Goal: Task Accomplishment & Management: Use online tool/utility

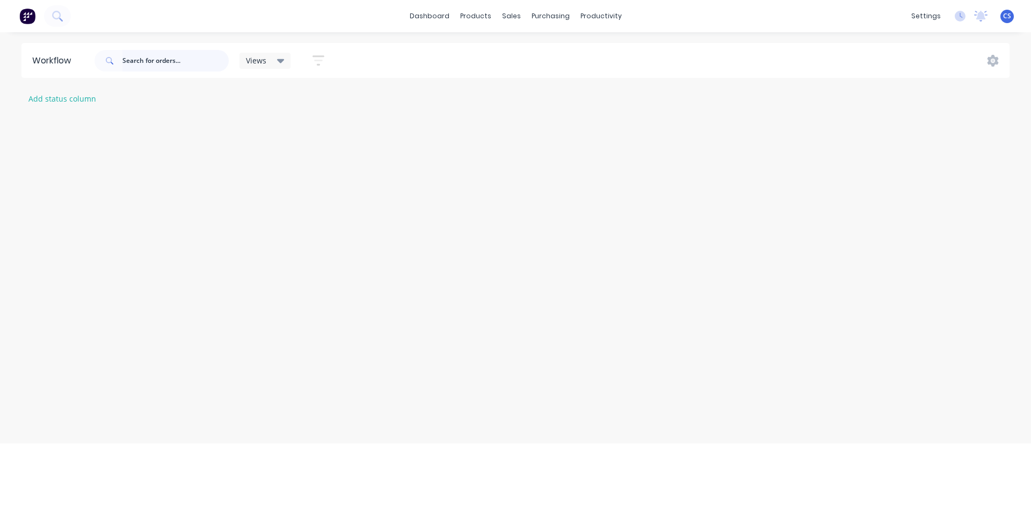
click at [138, 69] on input "text" at bounding box center [175, 60] width 106 height 21
type input "[PERSON_NAME]"
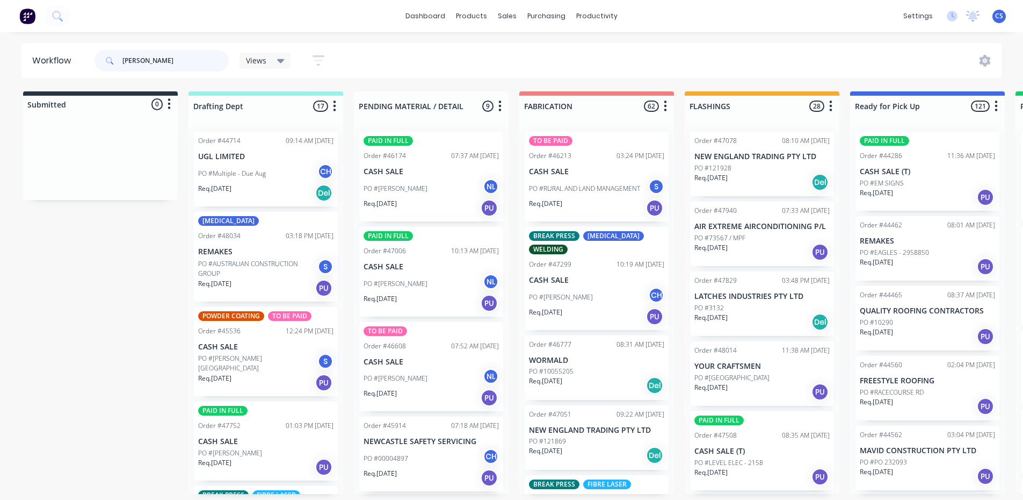
drag, startPoint x: 140, startPoint y: 62, endPoint x: 69, endPoint y: 87, distance: 75.8
click at [69, 87] on div "Workflow [PERSON_NAME] Views Save new view None (Default) edit Nilesh edit Prod…" at bounding box center [511, 260] width 1023 height 435
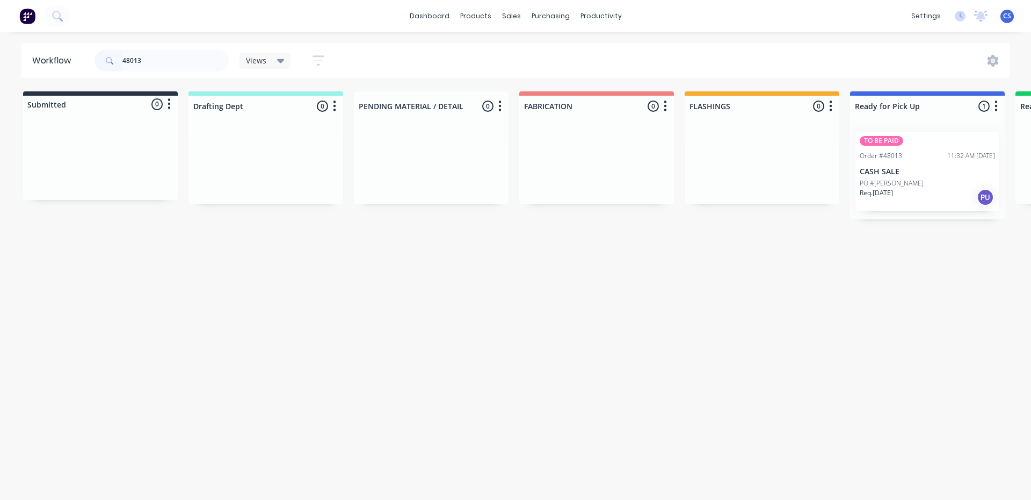
click at [880, 175] on div "TO BE PAID Order #48013 11:32 AM [DATE] CASH SALE PO #[PERSON_NAME] Req. [DATE]…" at bounding box center [927, 171] width 155 height 96
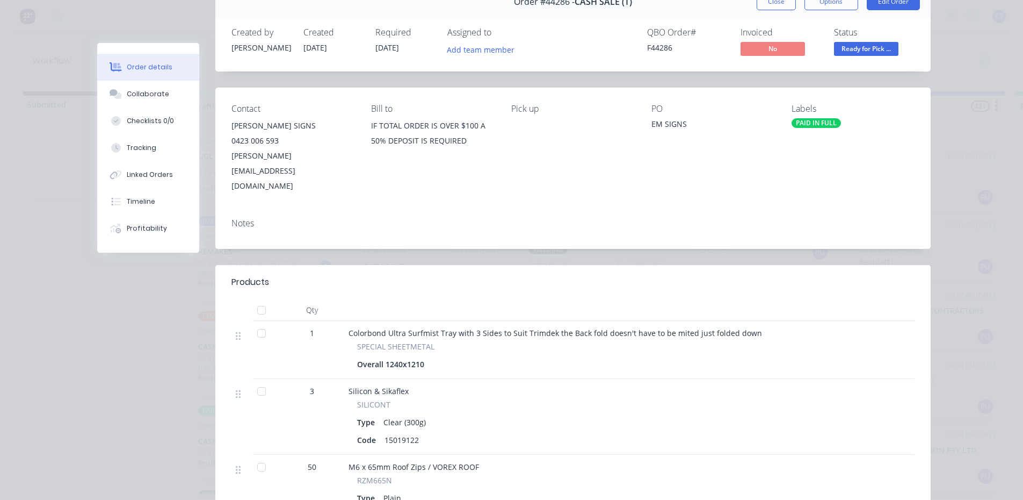
scroll to position [54, 0]
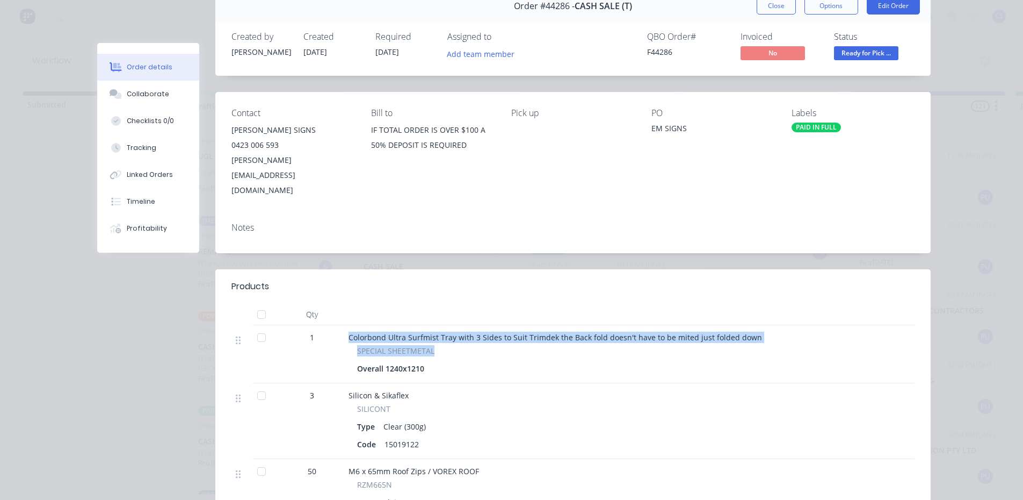
drag, startPoint x: 442, startPoint y: 325, endPoint x: 343, endPoint y: 311, distance: 99.4
click at [344, 325] on div "Colorbond Ultra Surfmist Tray with 3 Sides to Suit Trimdek the Back fold doesn'…" at bounding box center [612, 354] width 537 height 58
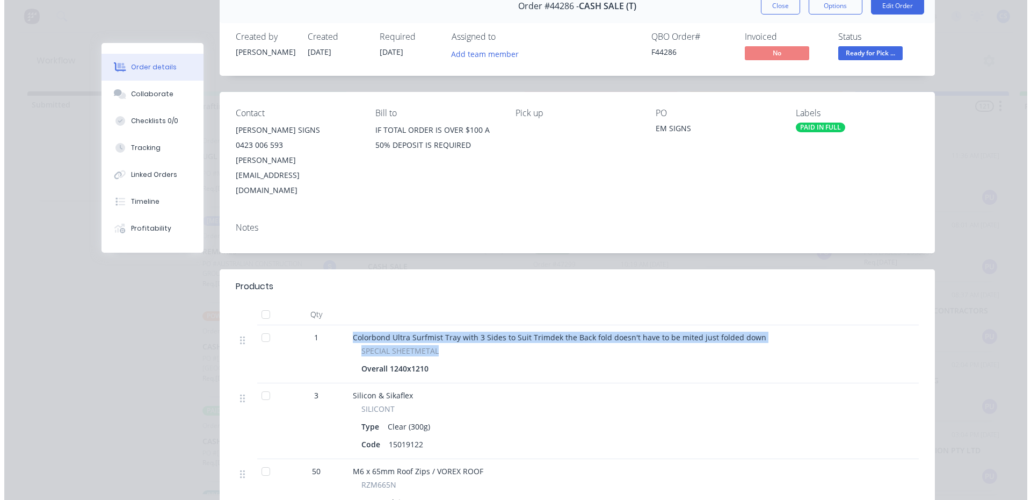
scroll to position [0, 0]
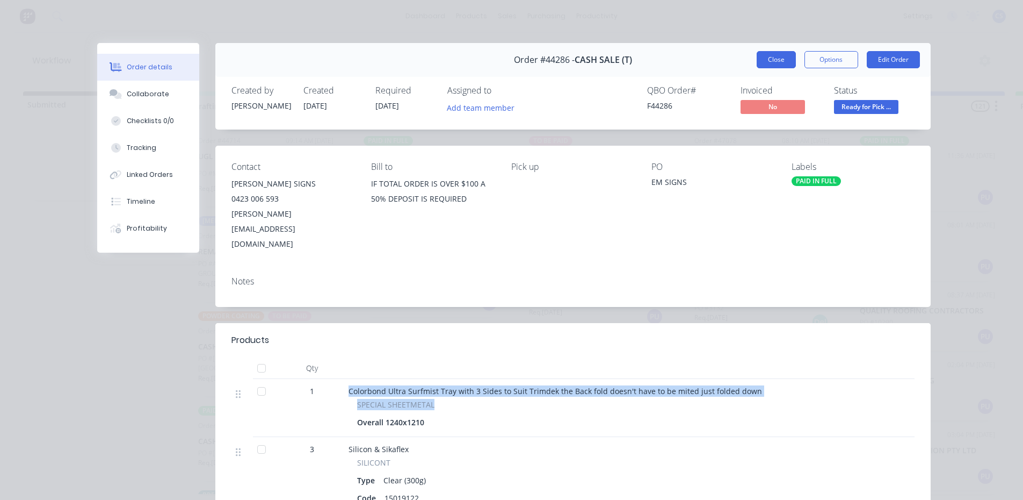
click at [762, 56] on button "Close" at bounding box center [776, 59] width 39 height 17
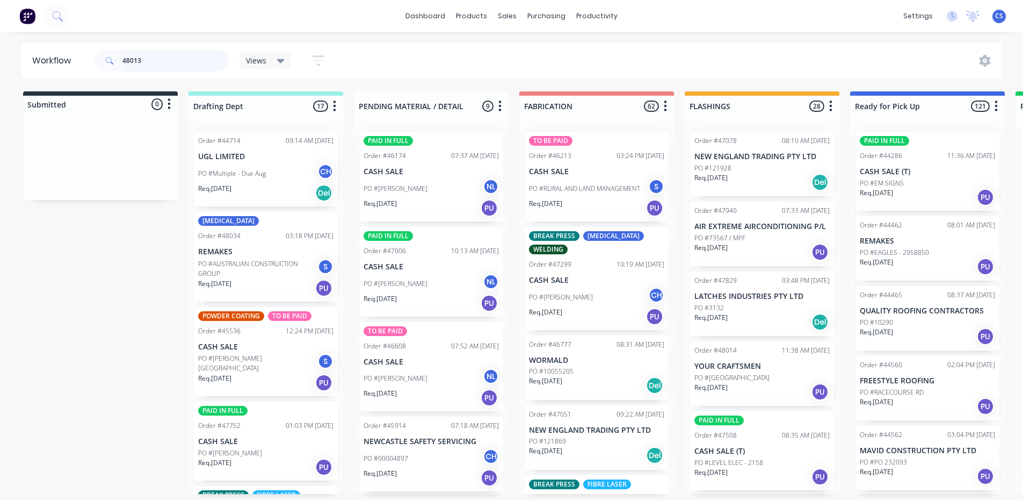
drag, startPoint x: 178, startPoint y: 54, endPoint x: 126, endPoint y: 54, distance: 51.6
click at [126, 54] on input "48013" at bounding box center [175, 60] width 106 height 21
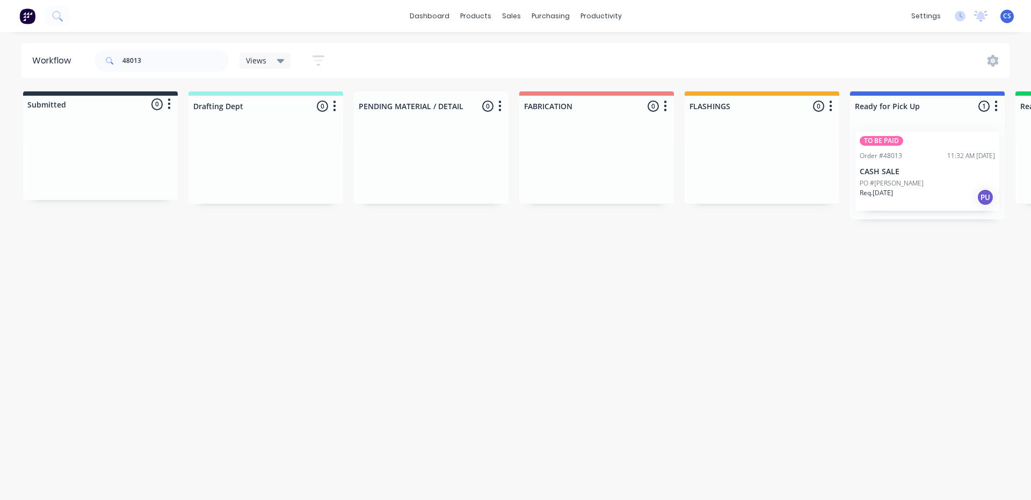
click at [871, 168] on p "CASH SALE" at bounding box center [927, 171] width 135 height 9
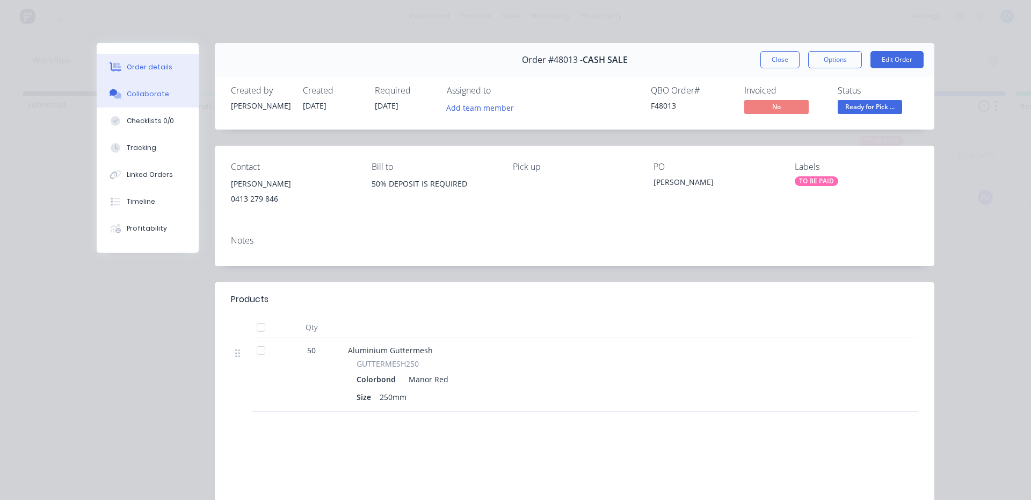
click at [141, 88] on button "Collaborate" at bounding box center [148, 94] width 102 height 27
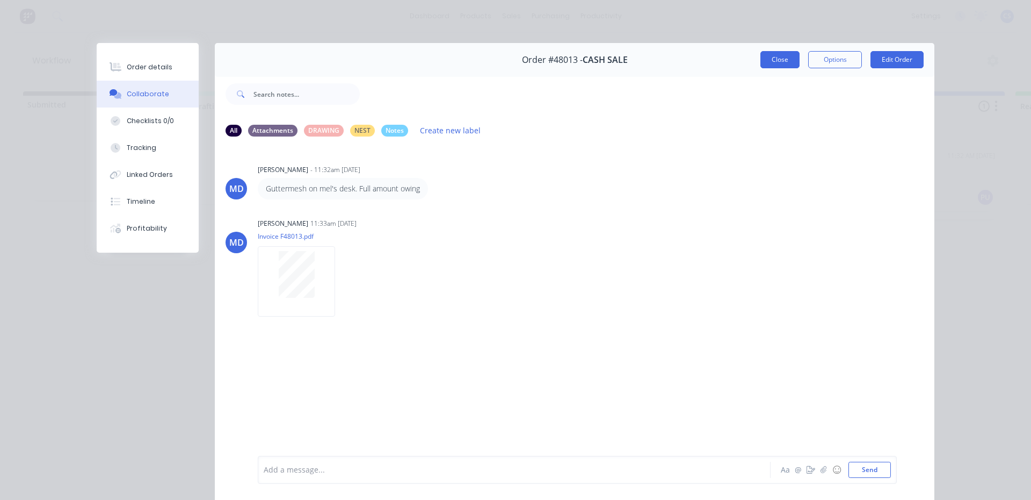
click at [770, 58] on button "Close" at bounding box center [780, 59] width 39 height 17
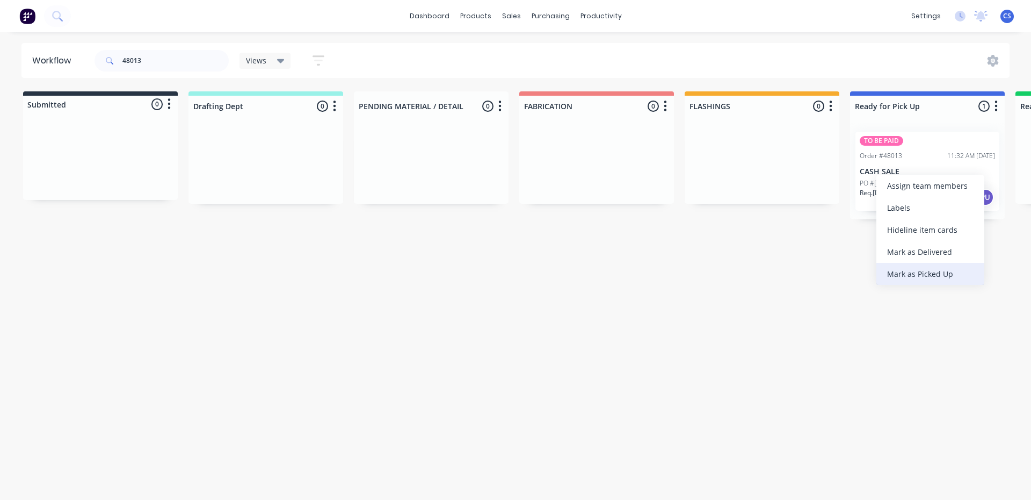
click at [921, 270] on div "Mark as Picked Up" at bounding box center [931, 274] width 108 height 22
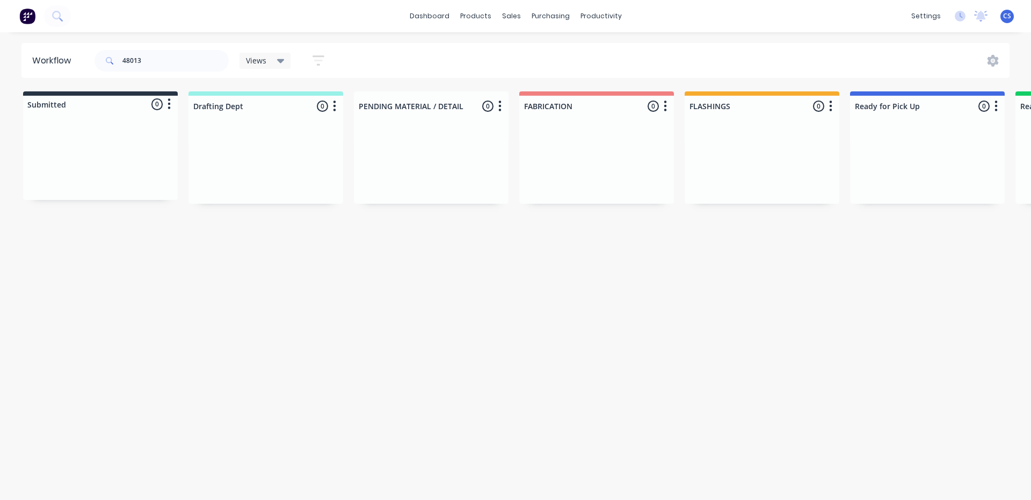
drag, startPoint x: 179, startPoint y: 48, endPoint x: 167, endPoint y: 54, distance: 13.9
click at [176, 50] on div "48013" at bounding box center [162, 61] width 134 height 32
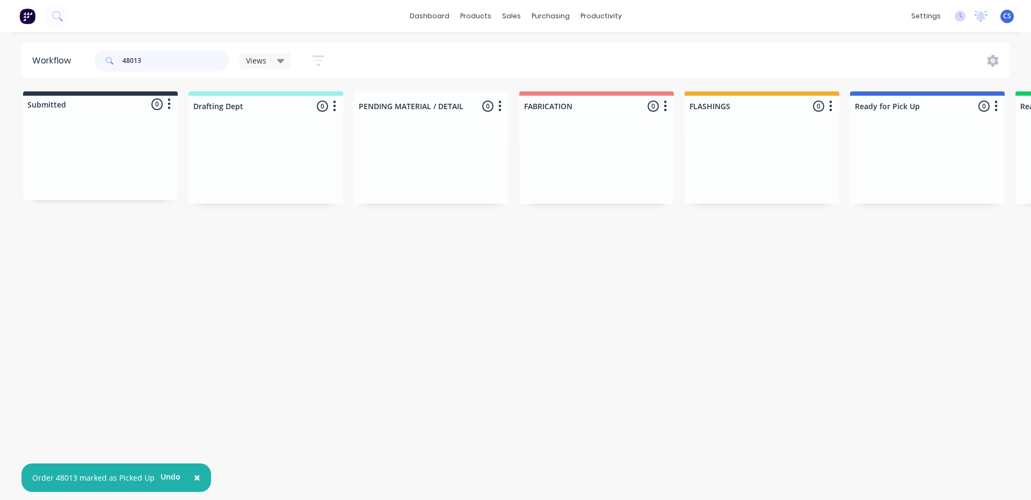
drag, startPoint x: 167, startPoint y: 54, endPoint x: 74, endPoint y: 57, distance: 93.5
click at [74, 57] on header "Workflow 48013 Views Save new view None (Default) edit Nilesh edit Production e…" at bounding box center [515, 60] width 989 height 35
type input "lorn"
click at [887, 296] on div "Workflow lorn Views Save new view None (Default) edit Nilesh edit Production ed…" at bounding box center [515, 260] width 1031 height 435
click at [924, 163] on div "PO #HOOD EXTRA" at bounding box center [927, 168] width 135 height 10
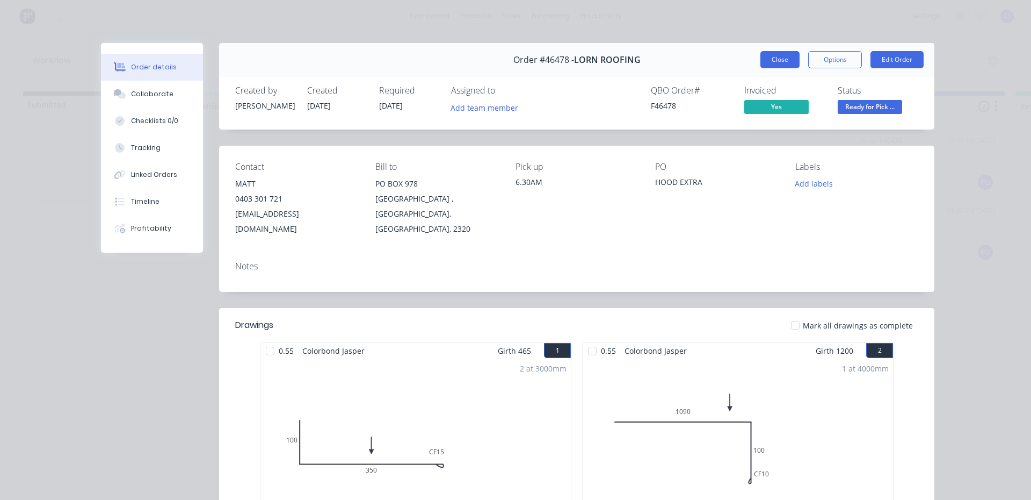
click at [767, 59] on button "Close" at bounding box center [780, 59] width 39 height 17
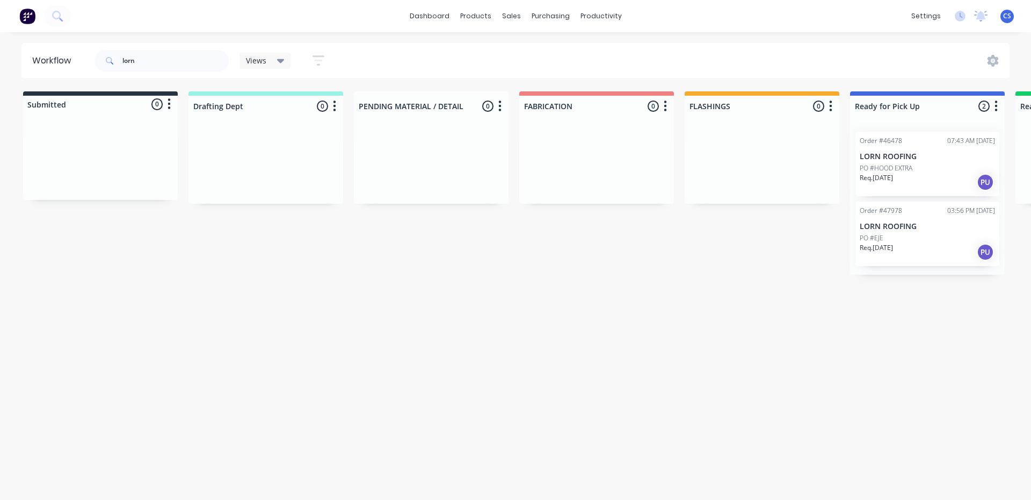
click at [919, 244] on div "Req. [DATE] PU" at bounding box center [927, 252] width 135 height 18
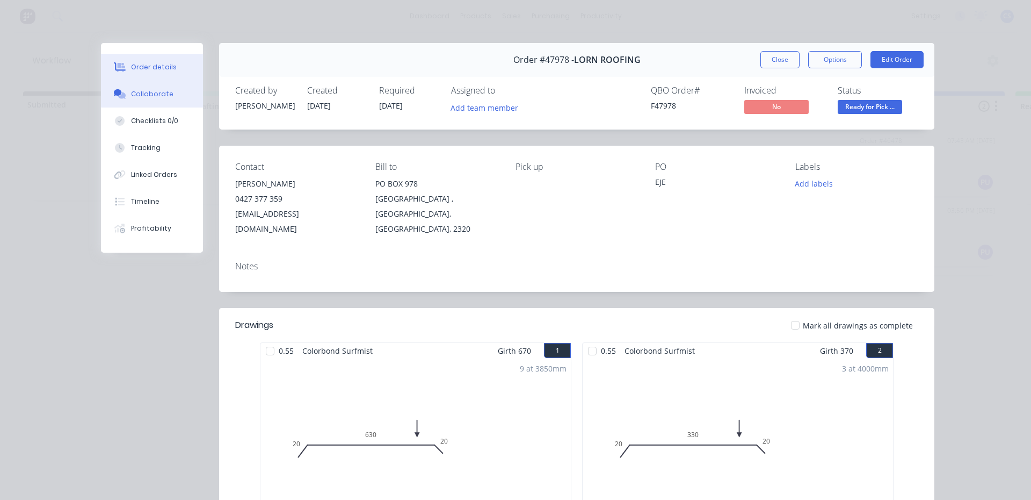
click at [175, 98] on button "Collaborate" at bounding box center [152, 94] width 102 height 27
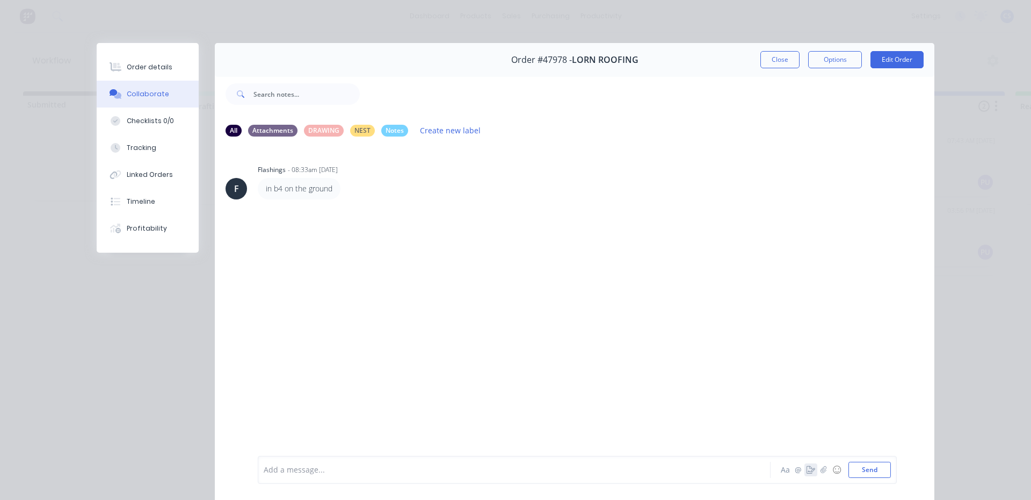
click at [807, 468] on icon "button" at bounding box center [811, 470] width 9 height 8
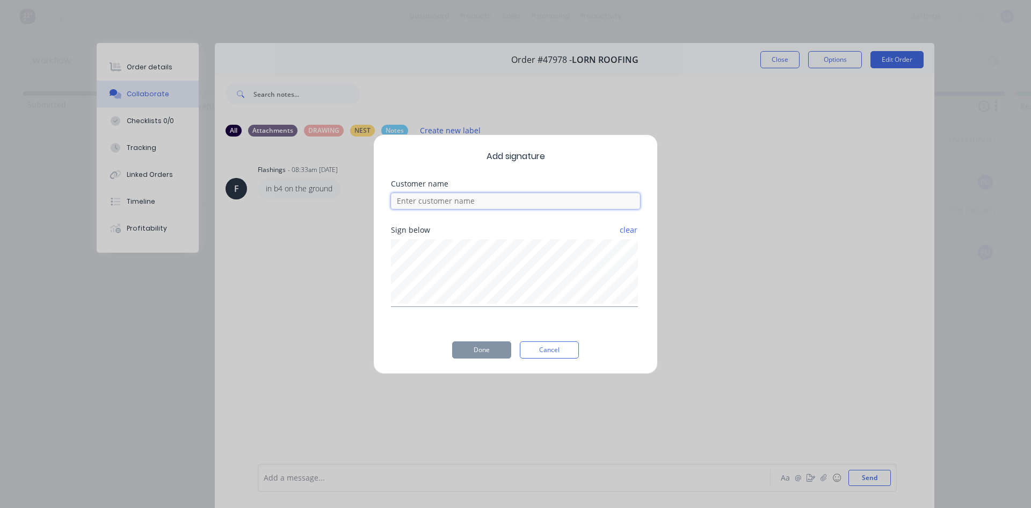
click at [490, 202] on input at bounding box center [515, 201] width 249 height 16
click at [458, 206] on input at bounding box center [515, 201] width 249 height 16
type input "luke"
click at [494, 358] on button "Done" at bounding box center [481, 349] width 59 height 17
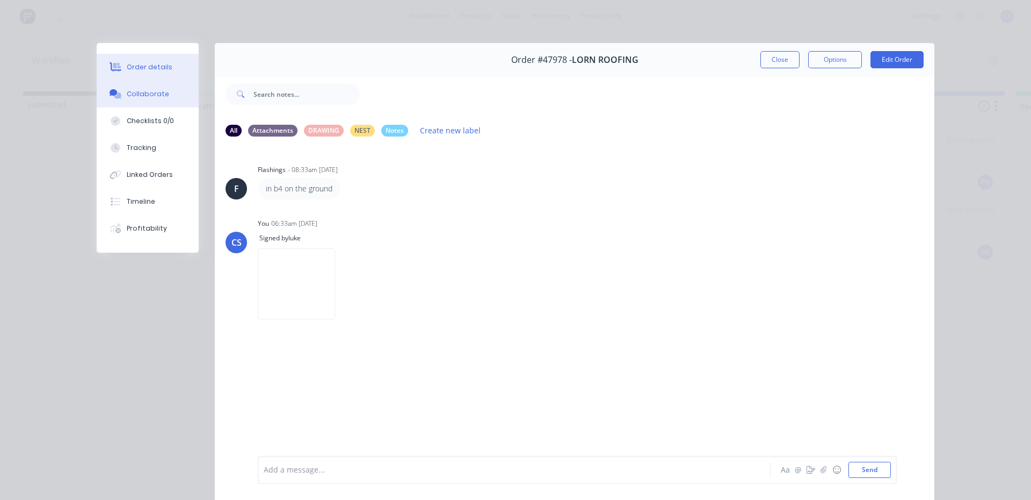
click at [162, 68] on div "Order details" at bounding box center [150, 67] width 46 height 10
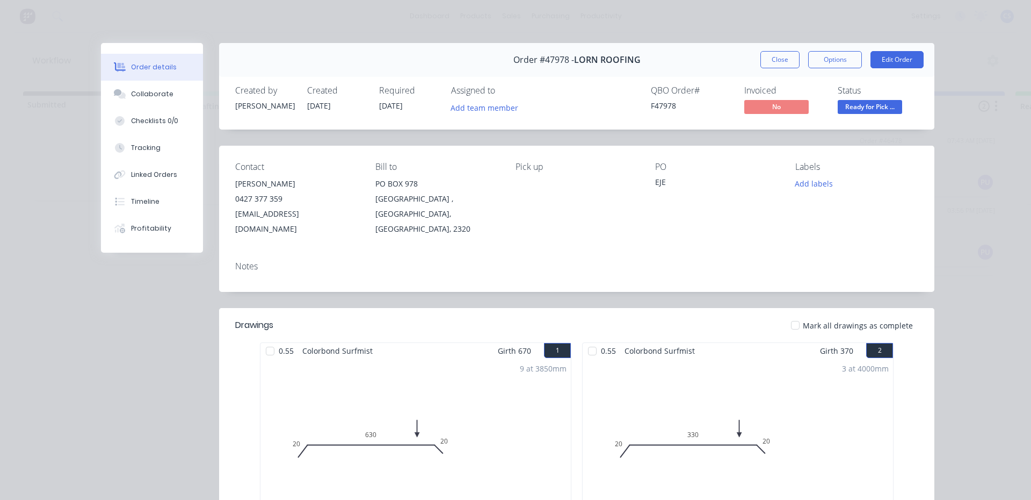
click at [856, 103] on span "Ready for Pick ..." at bounding box center [870, 106] width 64 height 13
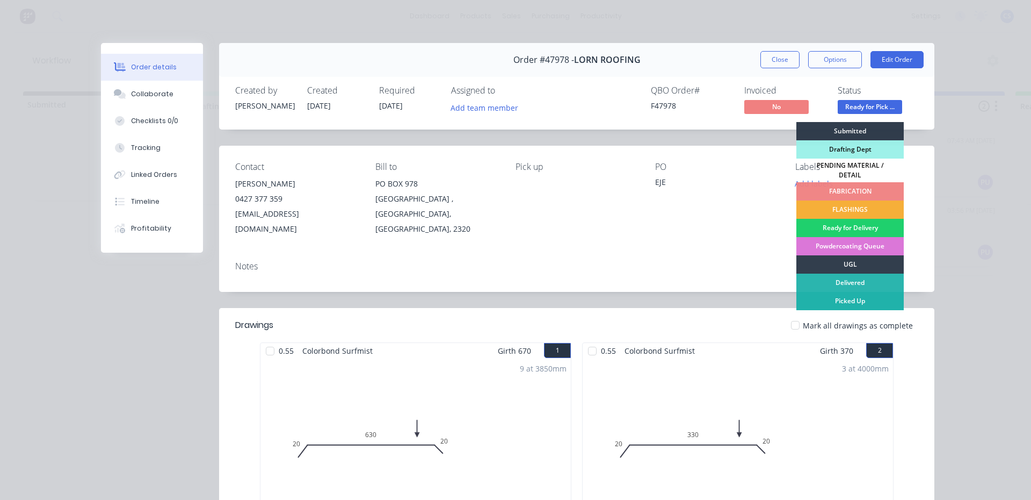
click at [853, 292] on div "Picked Up" at bounding box center [850, 301] width 107 height 18
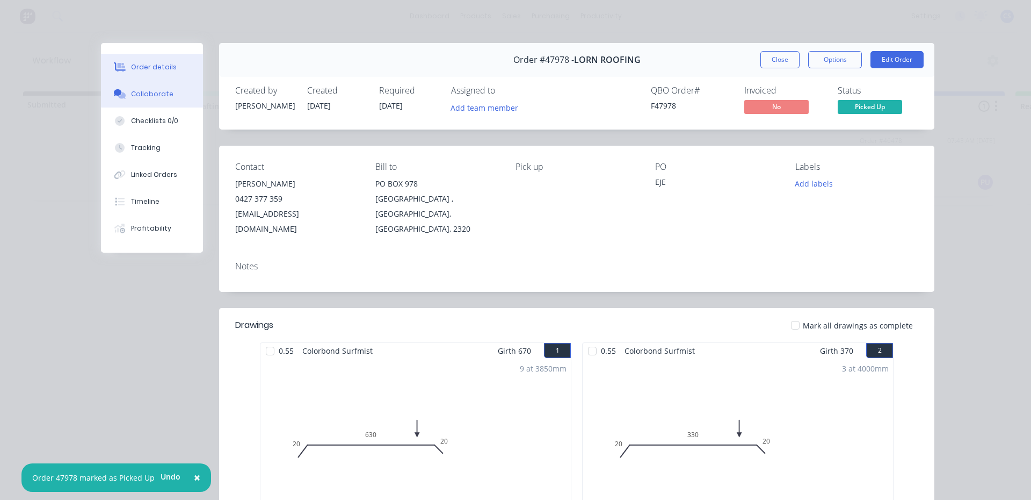
click at [164, 89] on div "Collaborate" at bounding box center [152, 94] width 42 height 10
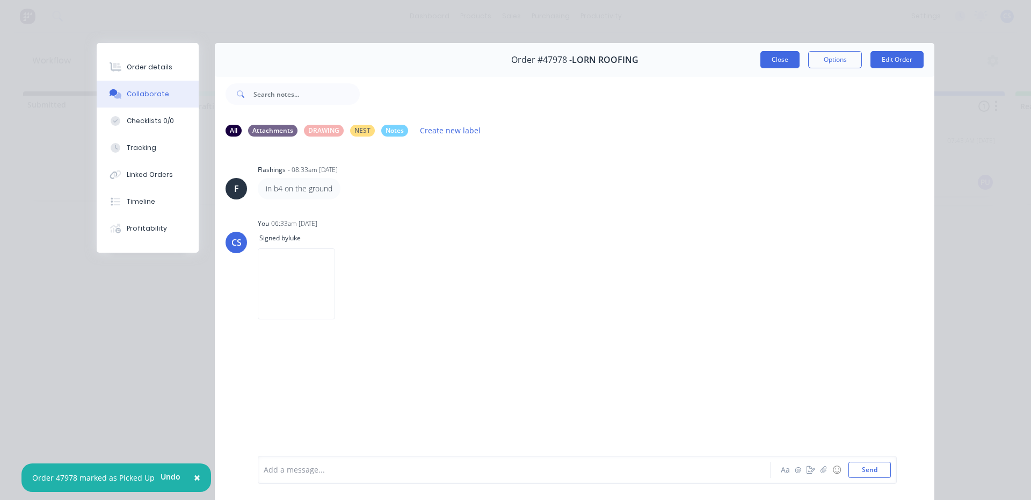
click at [773, 56] on button "Close" at bounding box center [780, 59] width 39 height 17
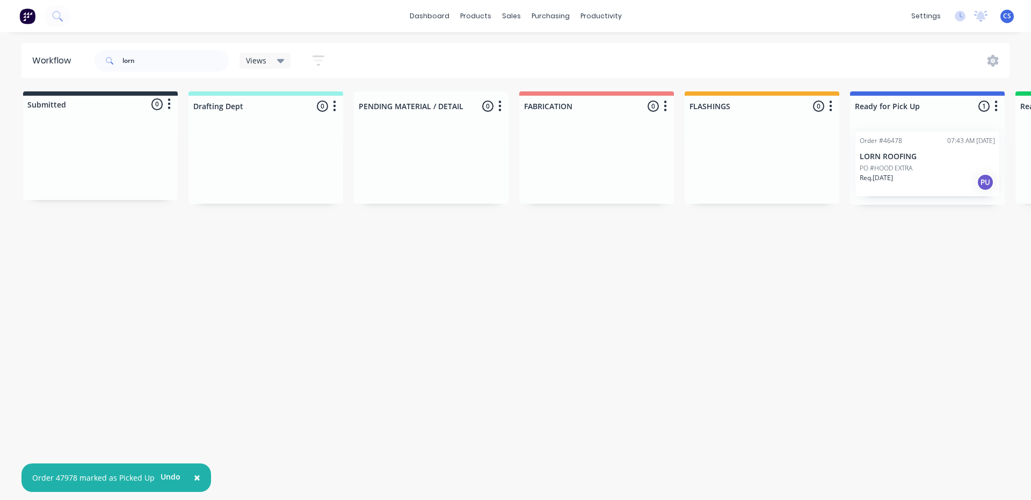
click at [909, 158] on p "LORN ROOFING" at bounding box center [927, 156] width 135 height 9
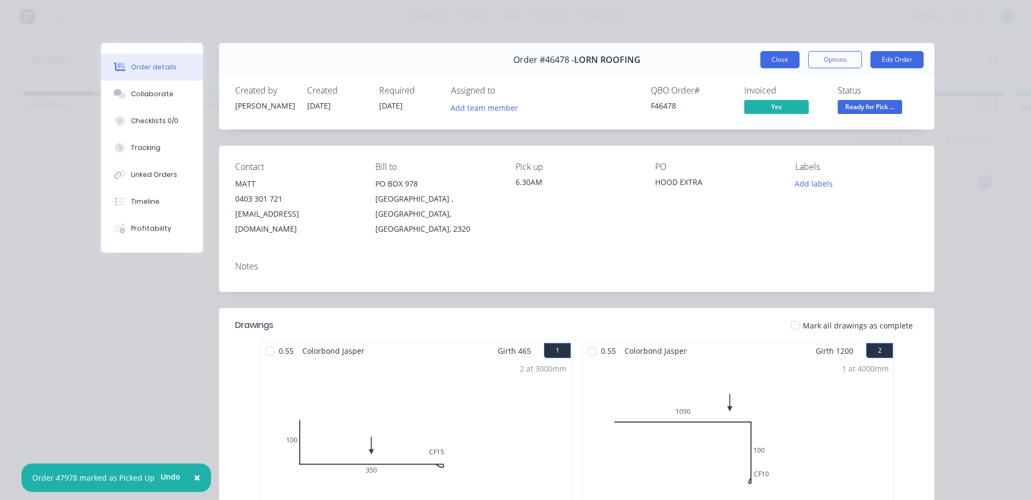
click at [782, 66] on button "Close" at bounding box center [780, 59] width 39 height 17
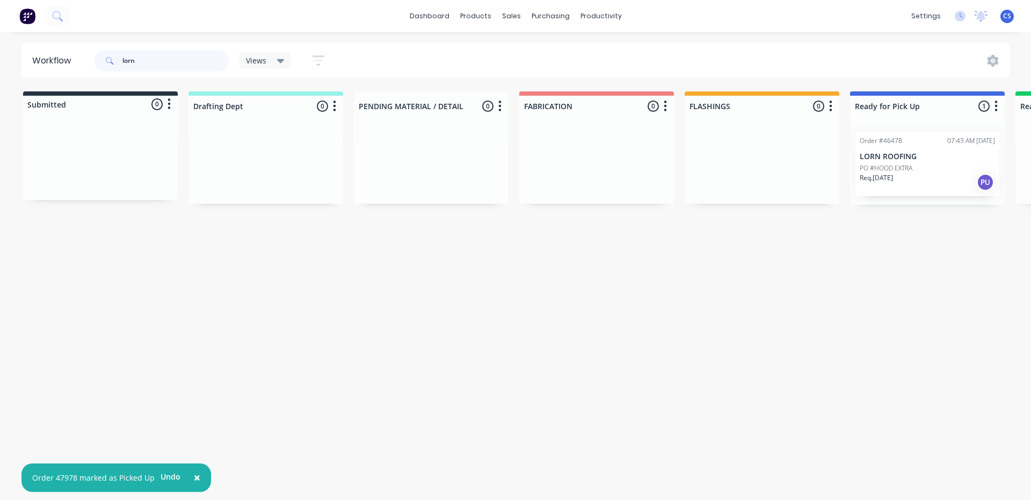
drag, startPoint x: 183, startPoint y: 59, endPoint x: 0, endPoint y: 82, distance: 184.2
click at [0, 82] on div "Workflow lorn Views Save new view None (Default) edit Nilesh edit Production ed…" at bounding box center [515, 260] width 1031 height 435
click at [907, 169] on p "PO #HOOD EXTRA" at bounding box center [886, 168] width 53 height 10
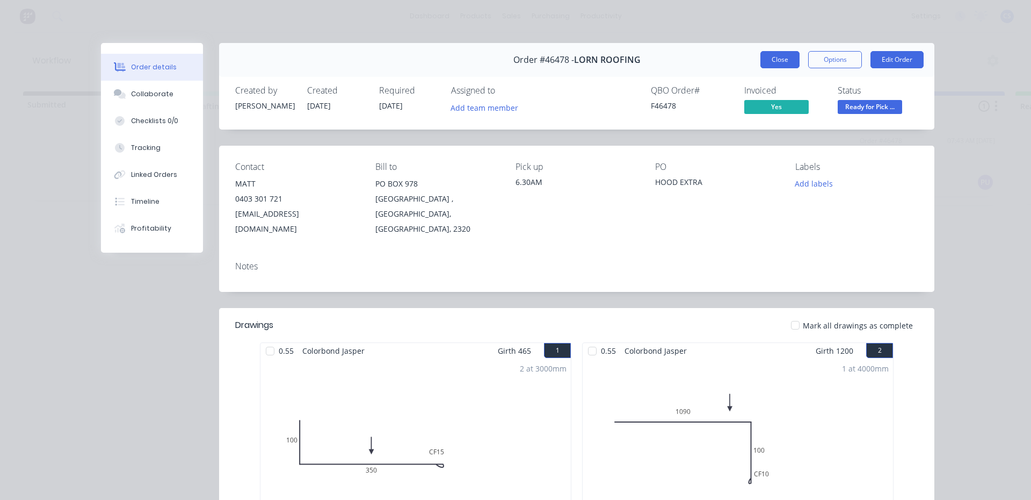
drag, startPoint x: 770, startPoint y: 62, endPoint x: 646, endPoint y: 69, distance: 123.8
click at [769, 61] on button "Close" at bounding box center [780, 59] width 39 height 17
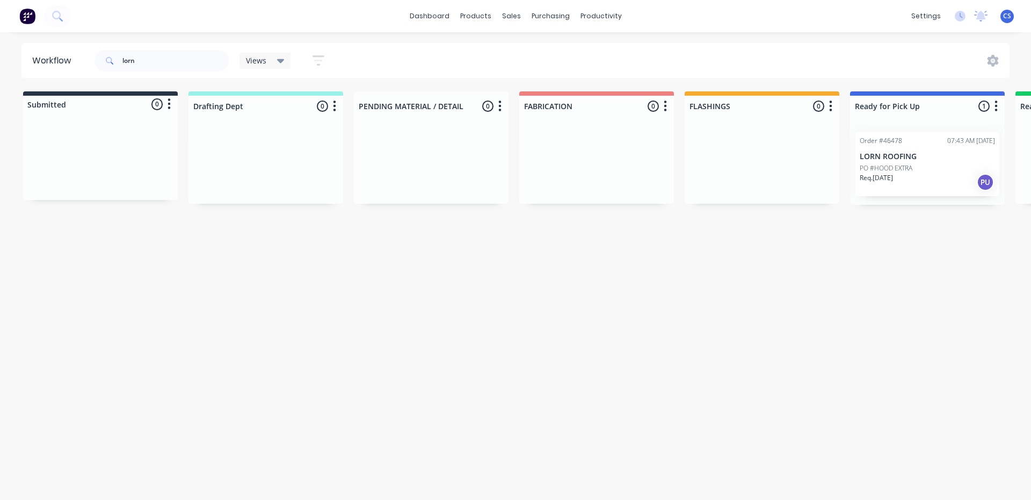
drag, startPoint x: 0, startPoint y: 31, endPoint x: 244, endPoint y: 57, distance: 245.8
click at [255, 57] on span "Views" at bounding box center [256, 60] width 20 height 11
drag, startPoint x: 178, startPoint y: 68, endPoint x: 119, endPoint y: 57, distance: 60.5
click at [164, 66] on input "lorn" at bounding box center [175, 60] width 106 height 21
type input "l"
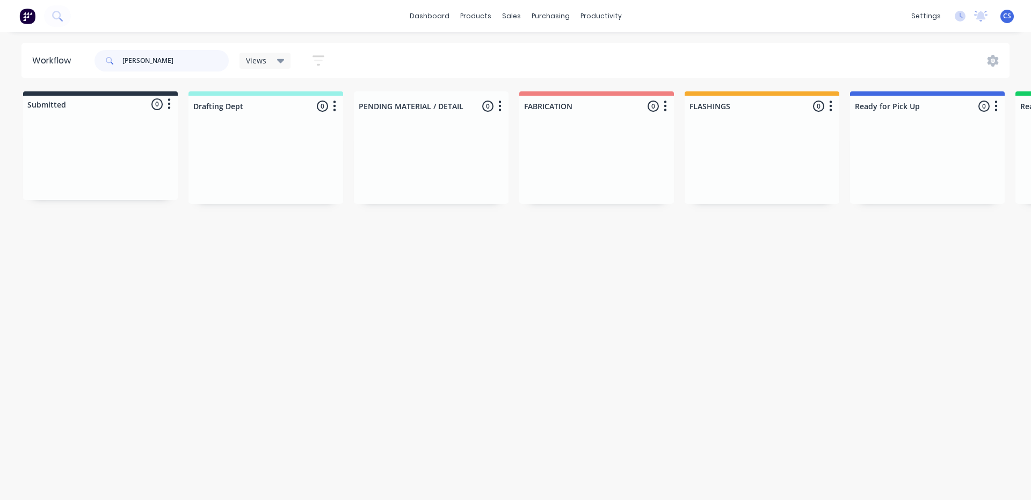
type input "[PERSON_NAME]"
click at [936, 181] on div "Req. [DATE] PU" at bounding box center [927, 182] width 135 height 18
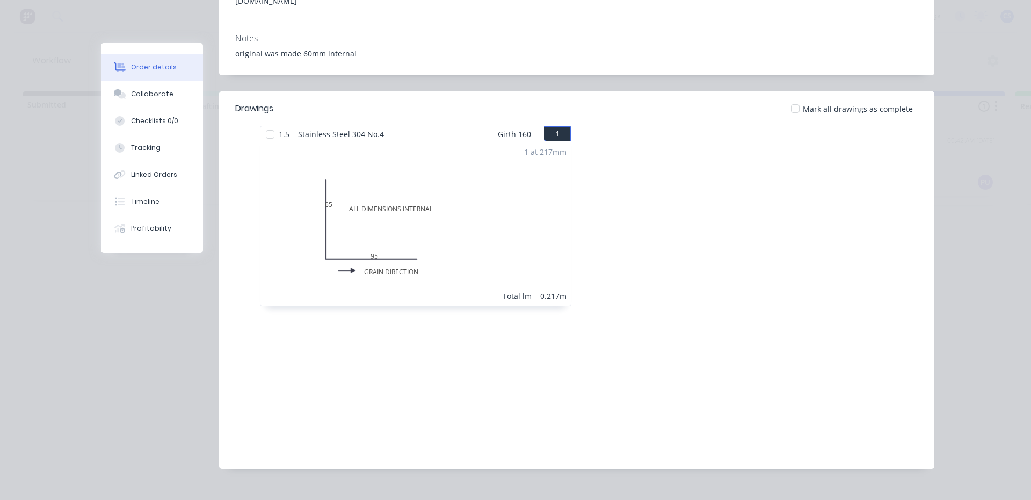
scroll to position [215, 0]
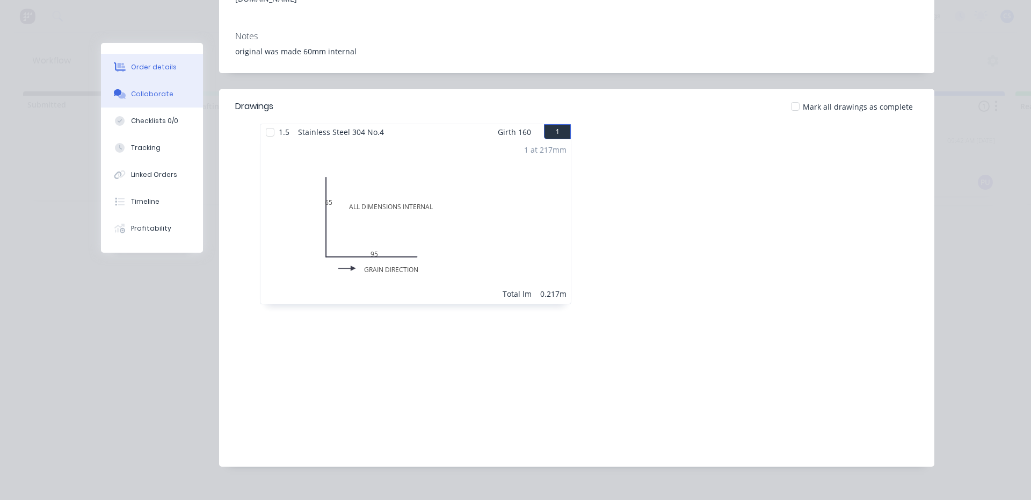
click at [139, 85] on button "Collaborate" at bounding box center [152, 94] width 102 height 27
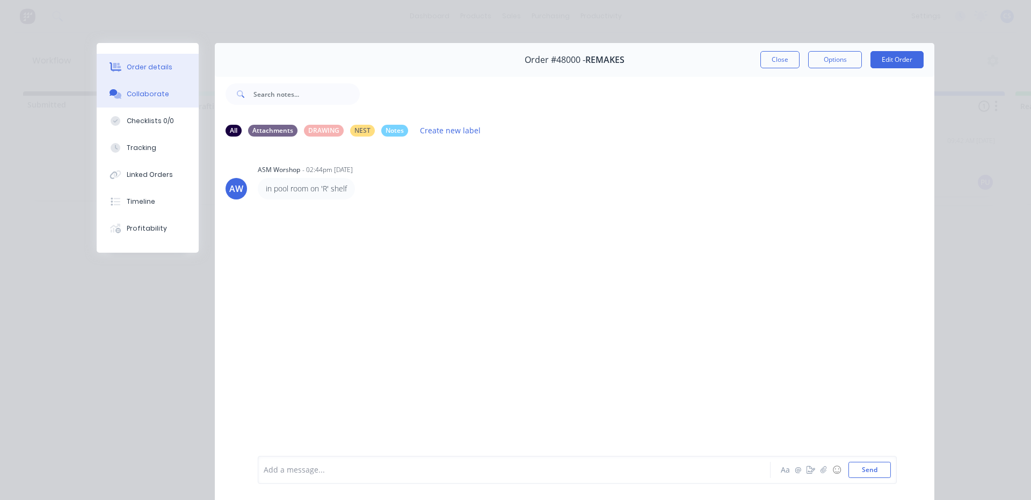
click at [148, 68] on div "Order details" at bounding box center [150, 67] width 46 height 10
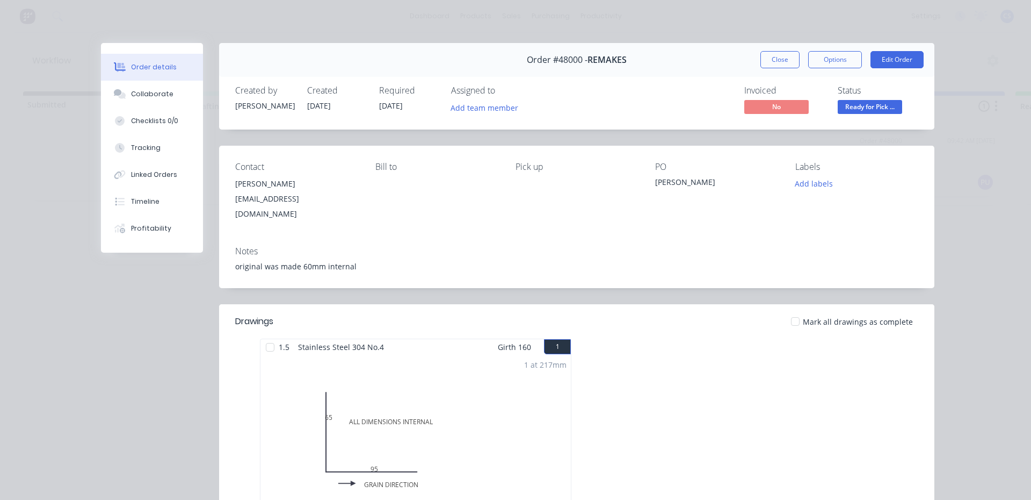
scroll to position [161, 0]
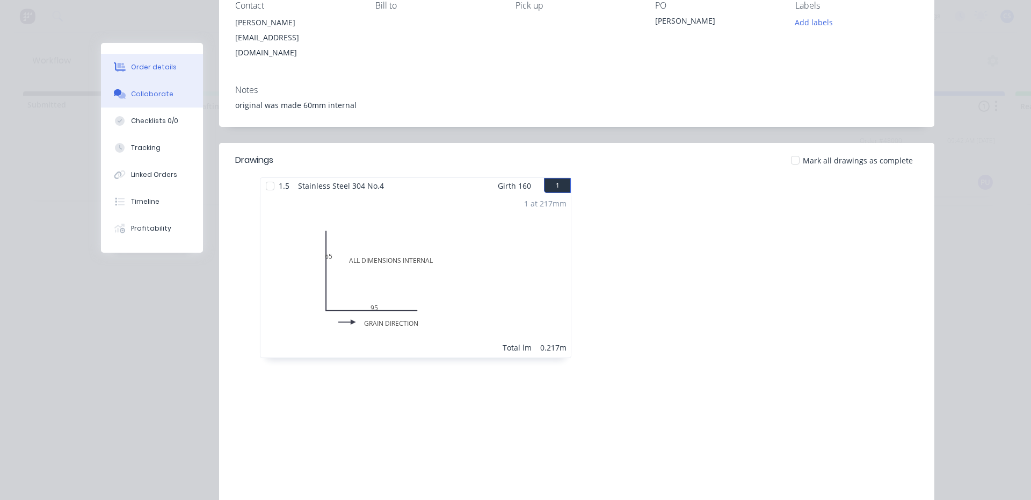
click at [143, 85] on button "Collaborate" at bounding box center [152, 94] width 102 height 27
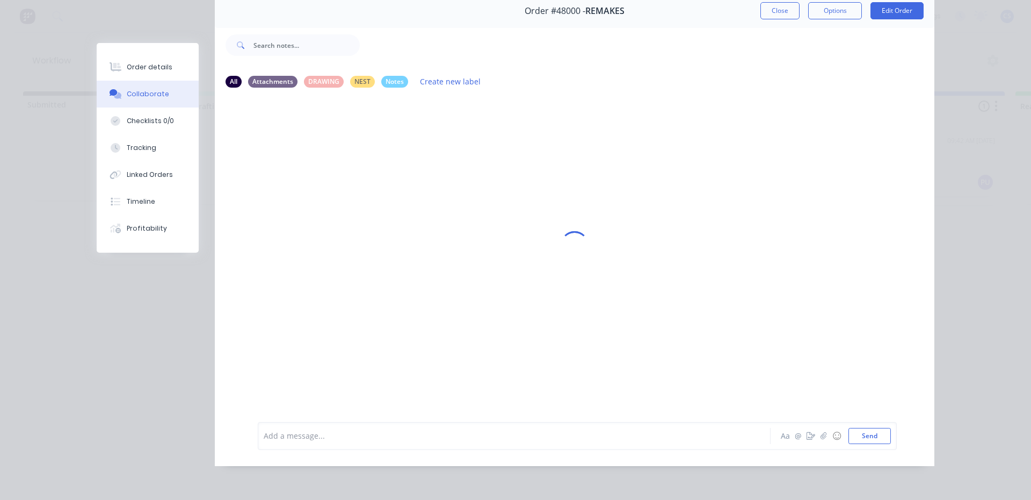
scroll to position [0, 0]
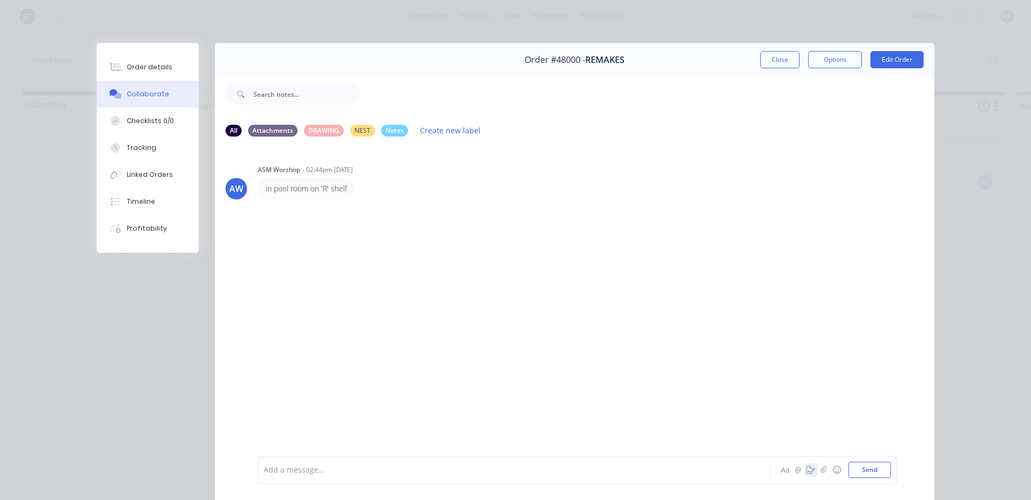
click at [805, 472] on button "button" at bounding box center [811, 469] width 13 height 13
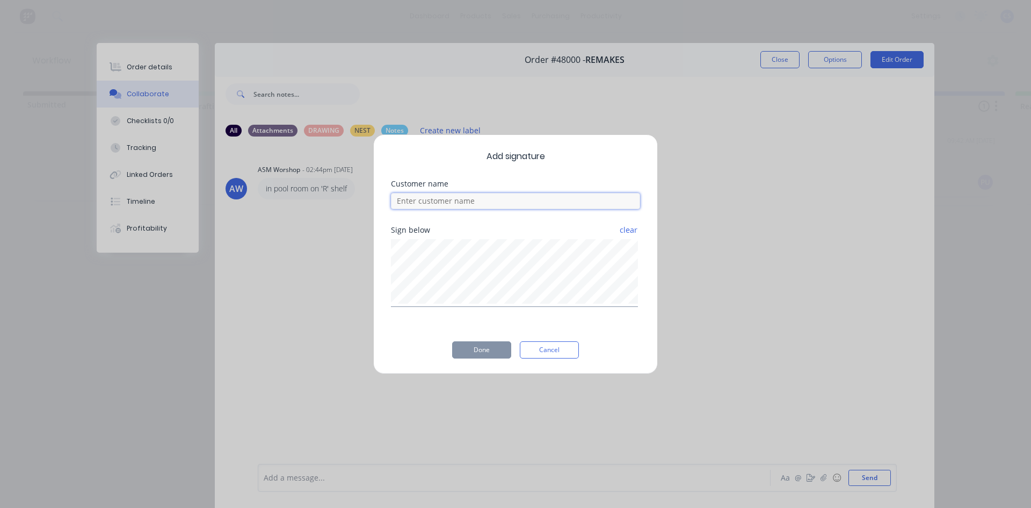
click at [458, 208] on input at bounding box center [515, 201] width 249 height 16
type input "[PERSON_NAME]"
click at [561, 256] on div "Add signature Customer name [PERSON_NAME] below clear Done Cancel" at bounding box center [515, 254] width 285 height 240
click at [484, 341] on button "Done" at bounding box center [481, 349] width 59 height 17
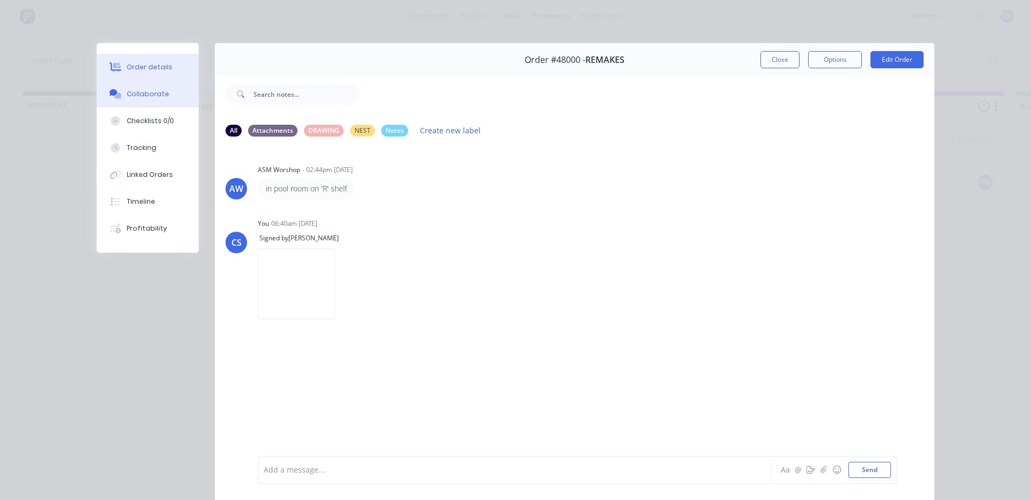
click at [153, 69] on div "Order details" at bounding box center [150, 67] width 46 height 10
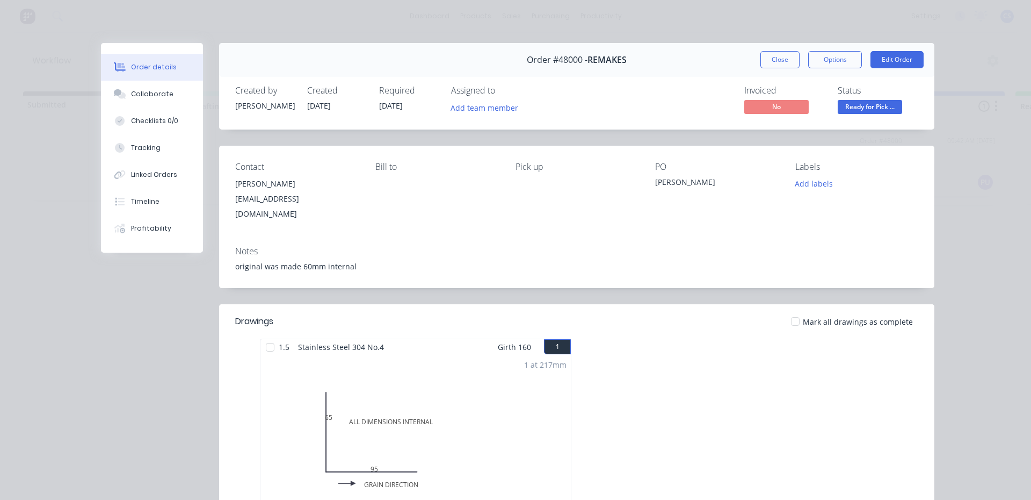
click at [847, 100] on span "Ready for Pick ..." at bounding box center [870, 106] width 64 height 13
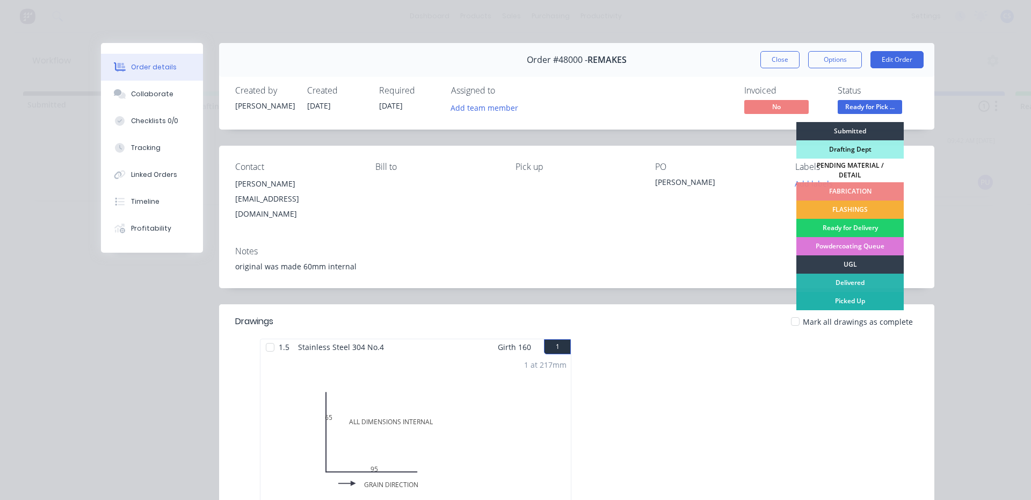
click at [847, 293] on div "Picked Up" at bounding box center [850, 301] width 107 height 18
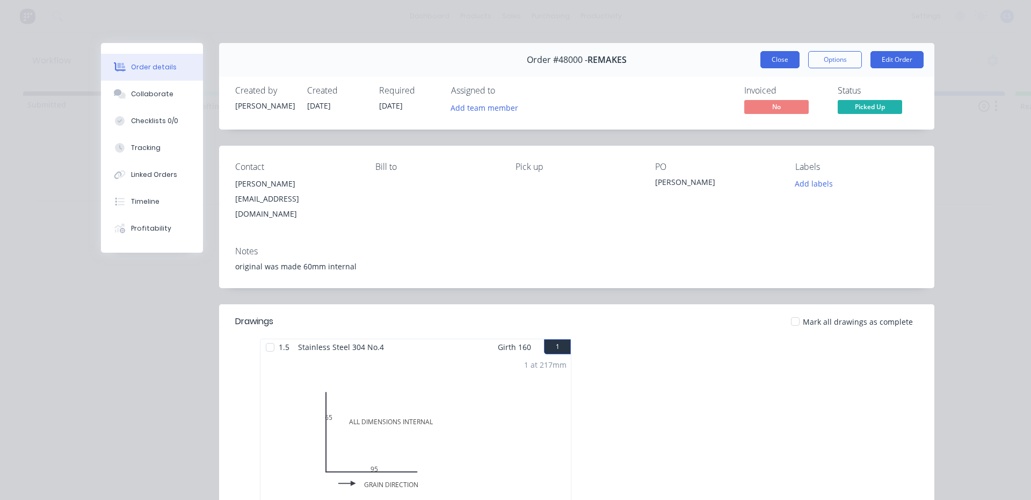
click at [774, 64] on button "Close" at bounding box center [780, 59] width 39 height 17
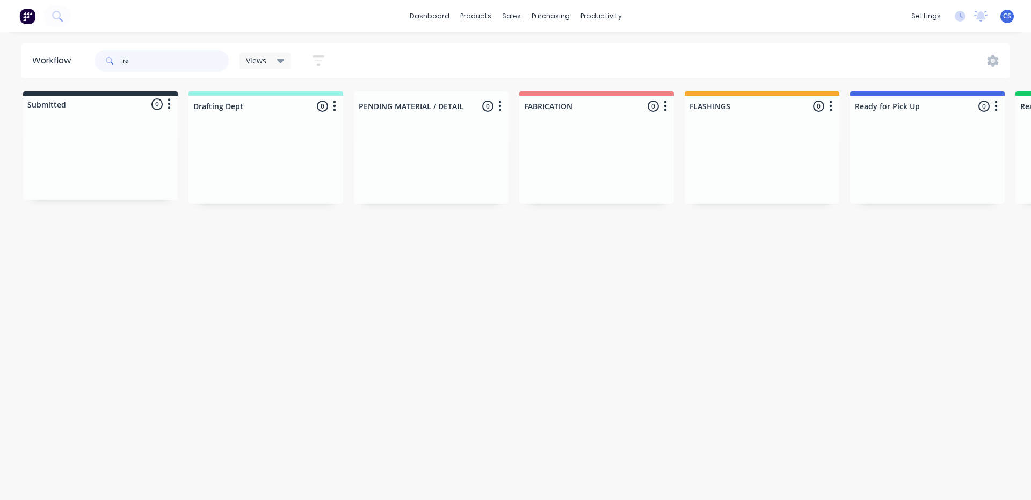
type input "r"
type input "lake v"
click at [737, 170] on p "PO #[PERSON_NAME]" at bounding box center [727, 168] width 64 height 10
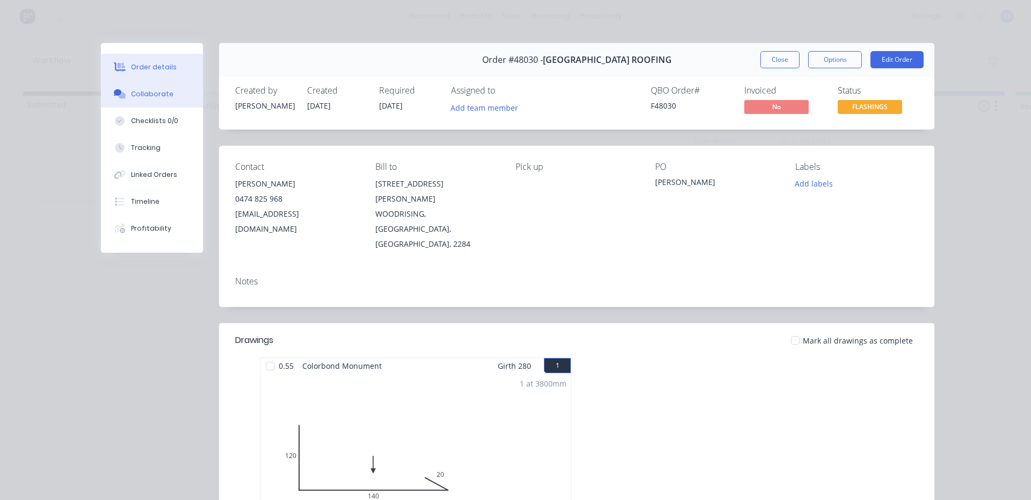
click at [136, 98] on div "Collaborate" at bounding box center [152, 94] width 42 height 10
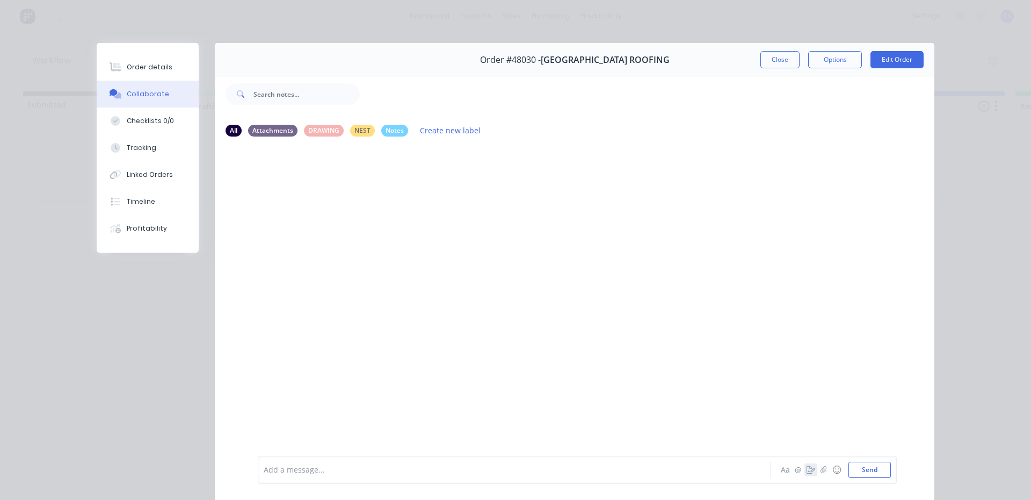
click at [807, 468] on icon "button" at bounding box center [811, 470] width 9 height 8
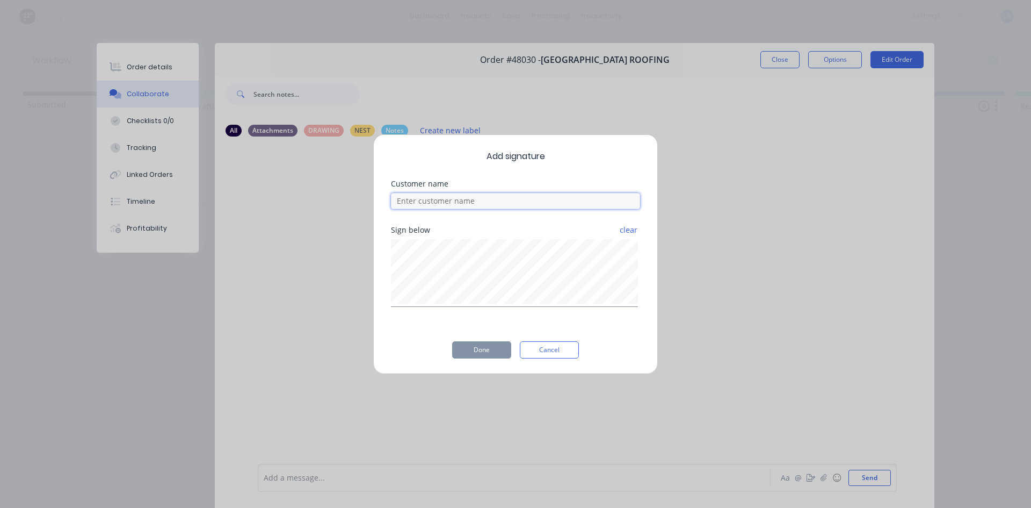
click at [500, 204] on input at bounding box center [515, 201] width 249 height 16
type input "[PERSON_NAME]"
click at [483, 356] on button "Done" at bounding box center [481, 349] width 59 height 17
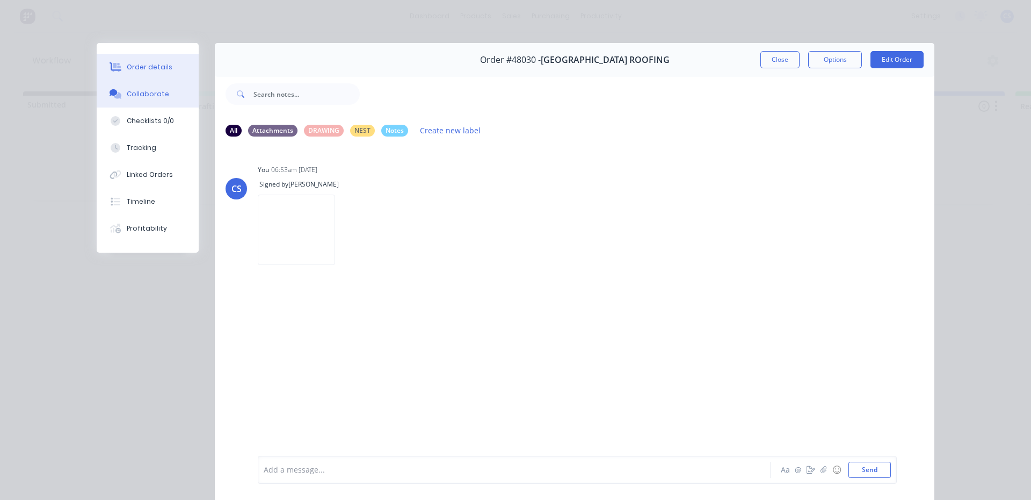
click at [171, 74] on button "Order details" at bounding box center [148, 67] width 102 height 27
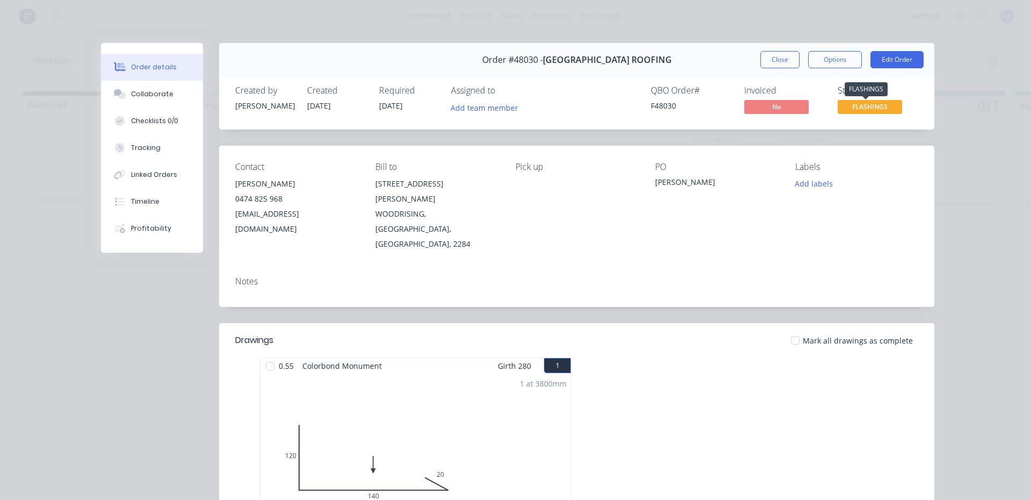
click at [880, 110] on span "FLASHINGS" at bounding box center [870, 106] width 64 height 13
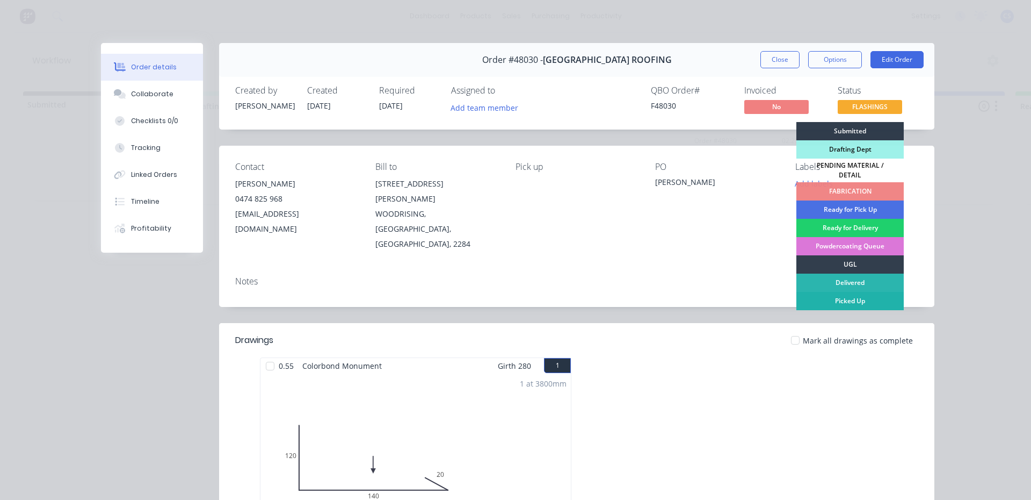
click at [870, 299] on div "Picked Up" at bounding box center [850, 301] width 107 height 18
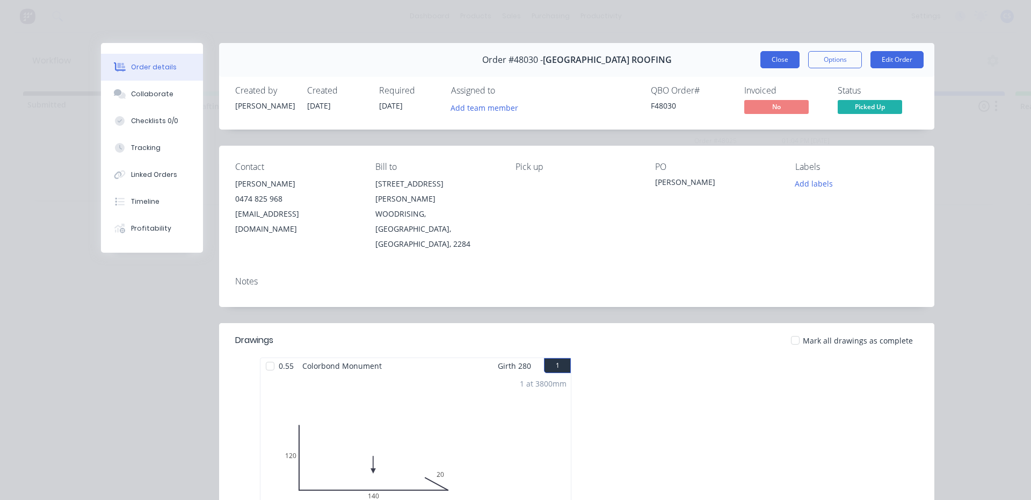
click at [778, 60] on button "Close" at bounding box center [780, 59] width 39 height 17
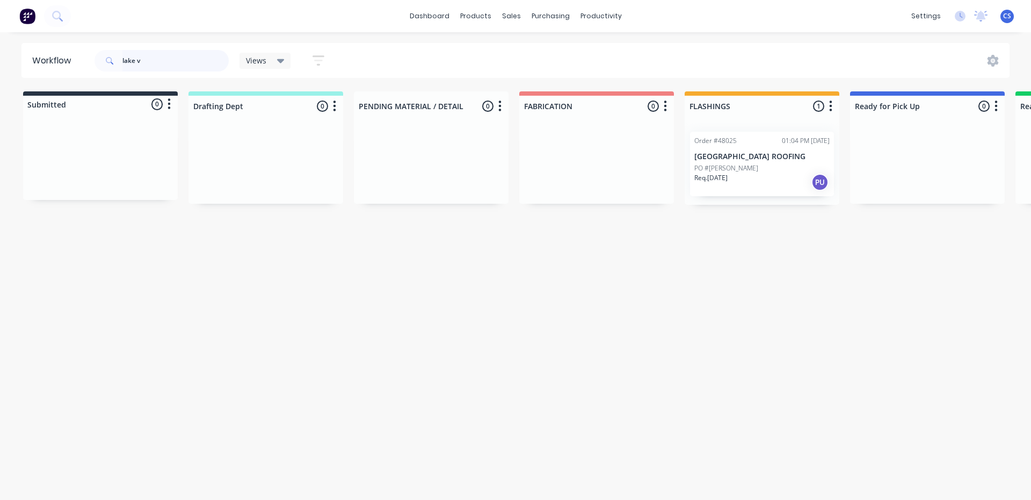
drag, startPoint x: 148, startPoint y: 60, endPoint x: 113, endPoint y: 57, distance: 35.1
click at [113, 57] on div "lake v" at bounding box center [162, 60] width 134 height 21
type input "snl"
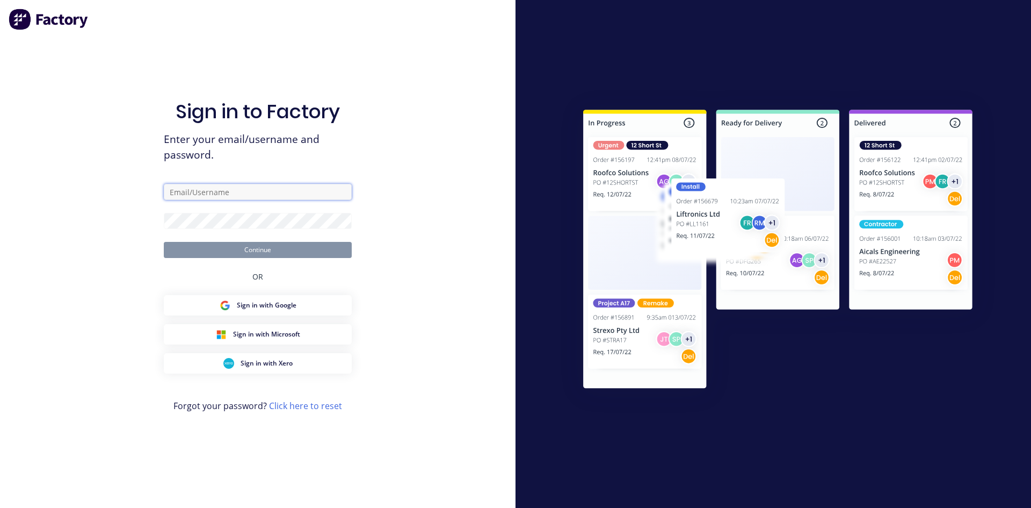
type input "[EMAIL_ADDRESS][DOMAIN_NAME]"
click at [221, 247] on button "Continue" at bounding box center [258, 250] width 188 height 16
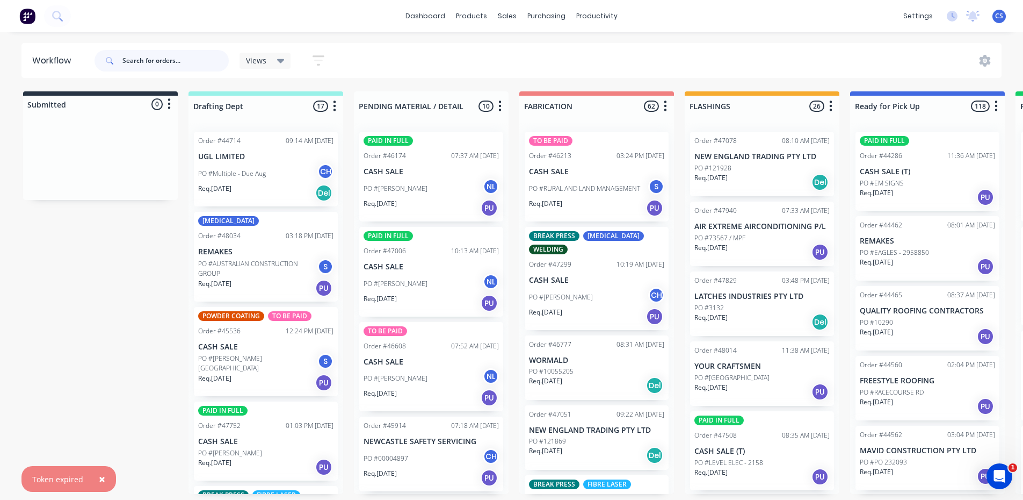
click at [158, 60] on input "text" at bounding box center [175, 60] width 106 height 21
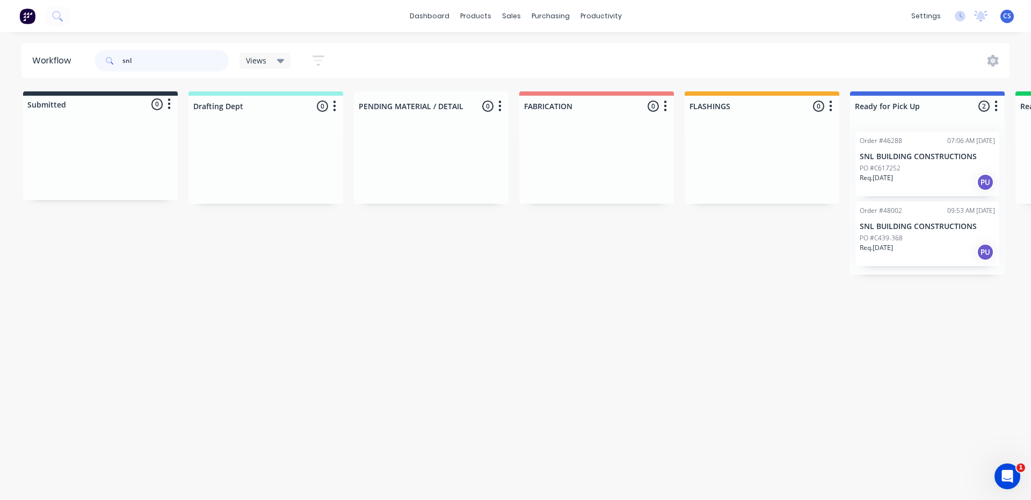
type input "snl"
click at [883, 245] on p "Req. [DATE]" at bounding box center [876, 248] width 33 height 10
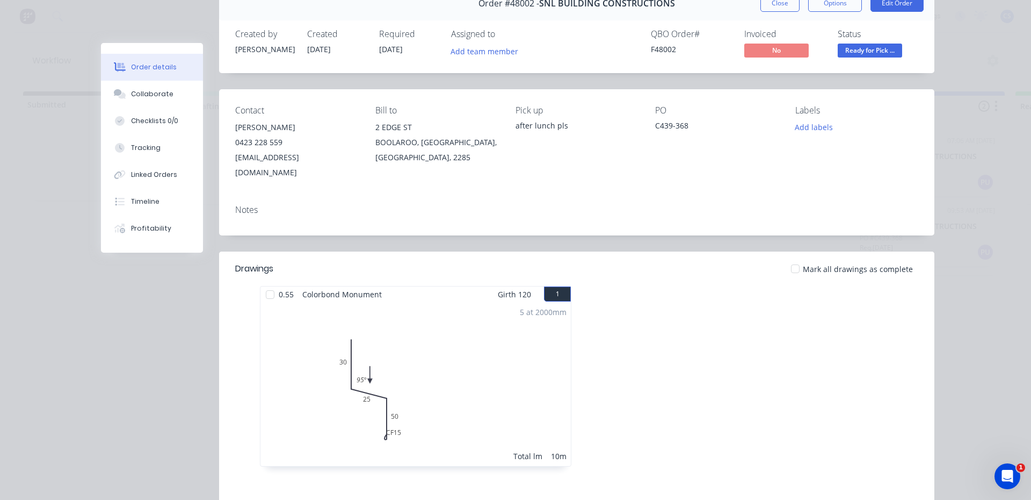
scroll to position [107, 0]
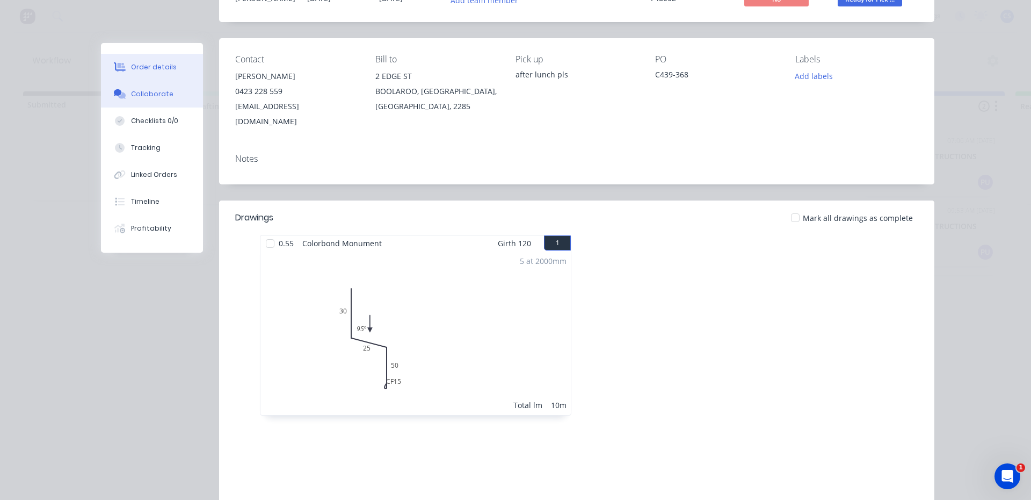
click at [176, 94] on button "Collaborate" at bounding box center [152, 94] width 102 height 27
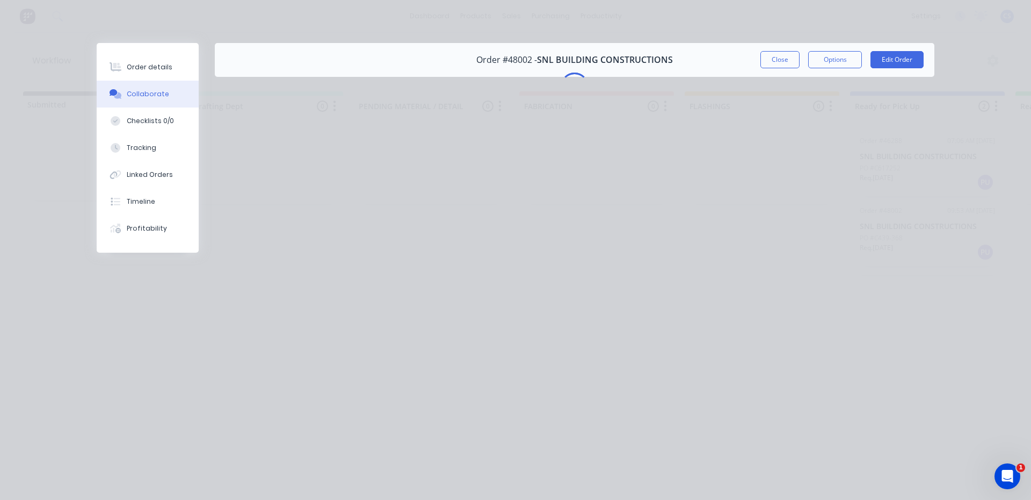
scroll to position [0, 0]
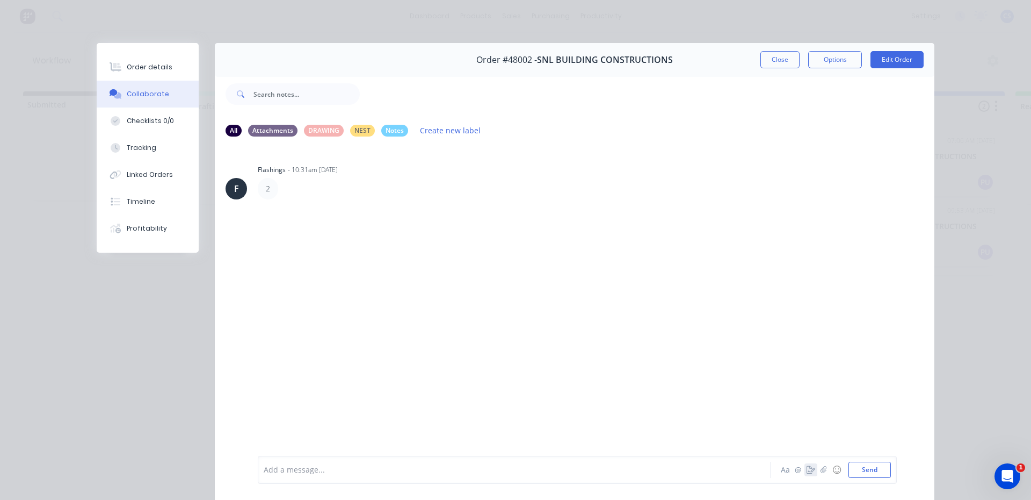
click at [805, 470] on button "button" at bounding box center [811, 469] width 13 height 13
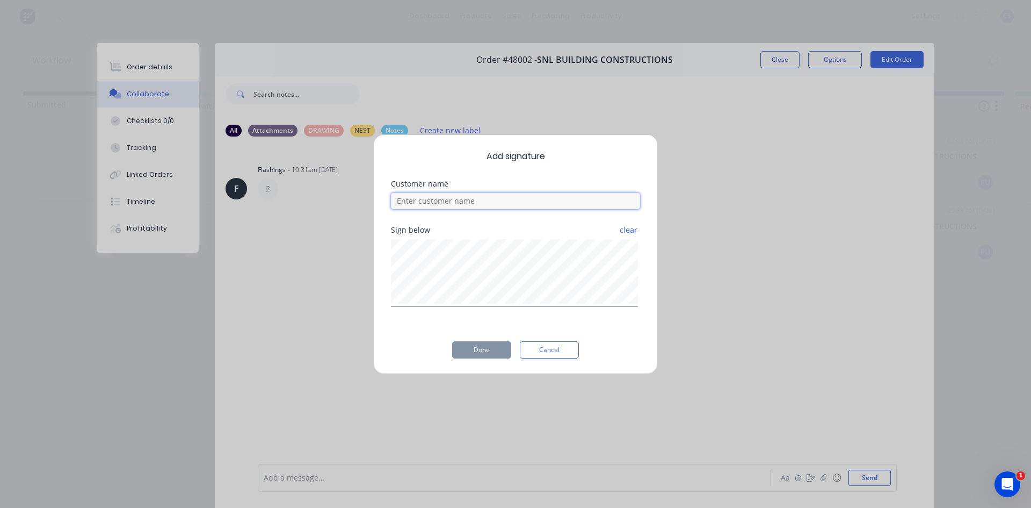
click at [449, 206] on input at bounding box center [515, 201] width 249 height 16
type input "[PERSON_NAME]"
click at [486, 359] on div "Add signature Customer name [PERSON_NAME] Sign below clear Done Cancel" at bounding box center [515, 254] width 285 height 240
click at [485, 352] on button "Done" at bounding box center [481, 349] width 59 height 17
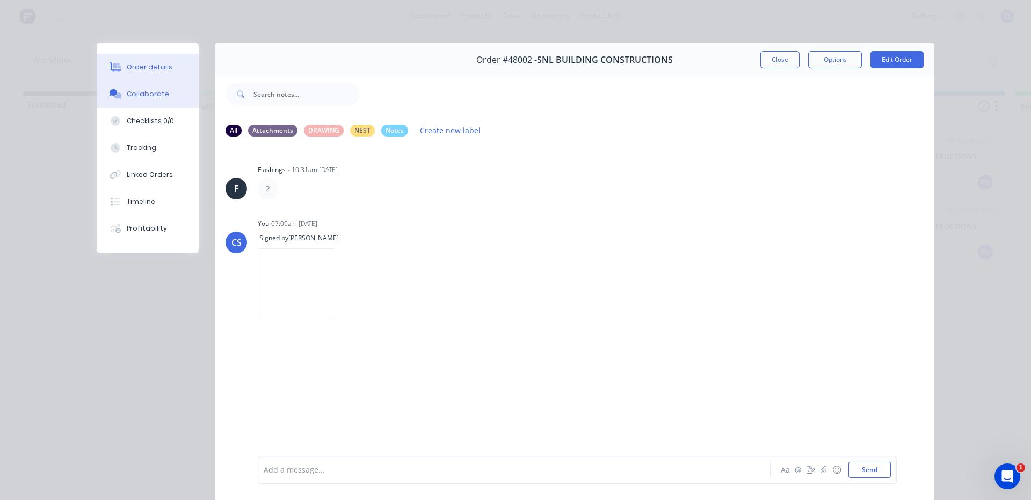
click at [158, 68] on div "Order details" at bounding box center [150, 67] width 46 height 10
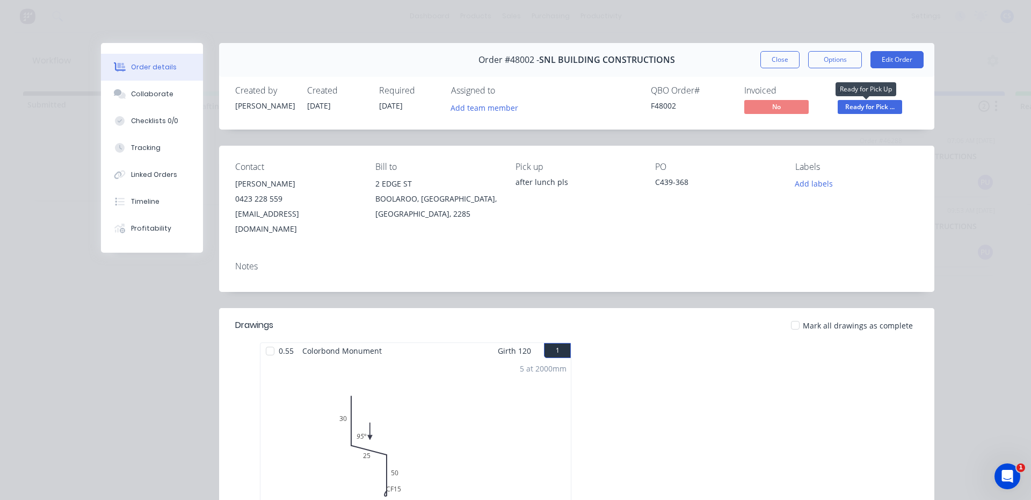
click at [887, 107] on span "Ready for Pick ..." at bounding box center [870, 106] width 64 height 13
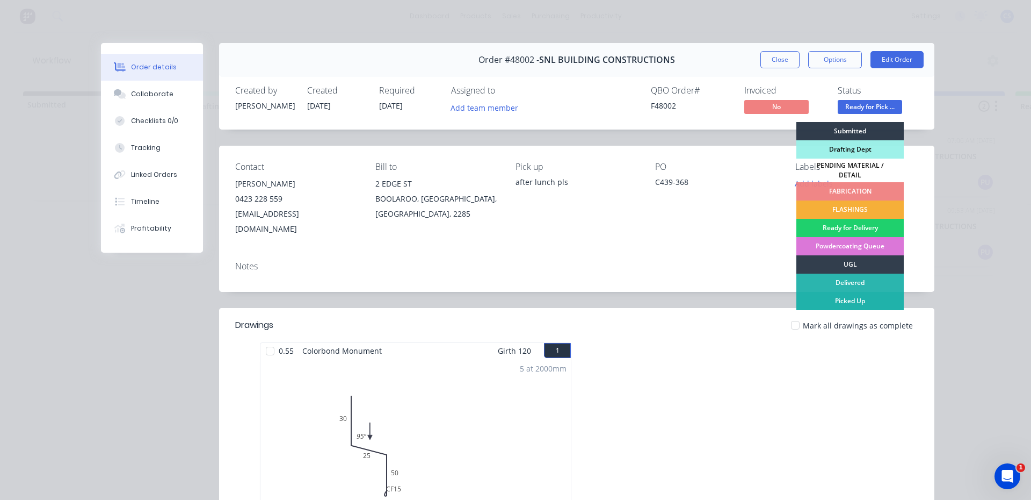
click at [846, 297] on div "Picked Up" at bounding box center [850, 301] width 107 height 18
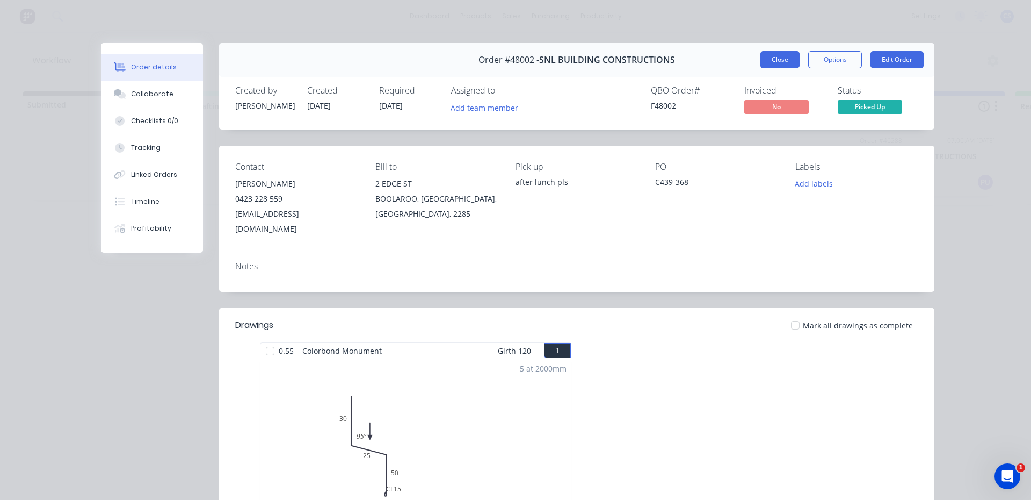
click at [776, 56] on button "Close" at bounding box center [780, 59] width 39 height 17
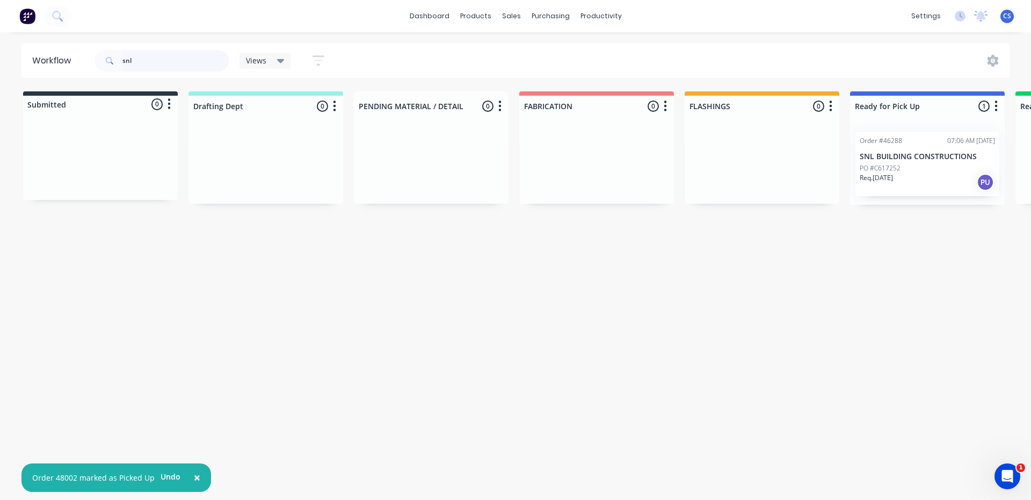
drag, startPoint x: 163, startPoint y: 60, endPoint x: 71, endPoint y: 53, distance: 92.1
click at [71, 53] on header "Workflow snl Views Save new view None (Default) edit [PERSON_NAME] edit Product…" at bounding box center [515, 60] width 989 height 35
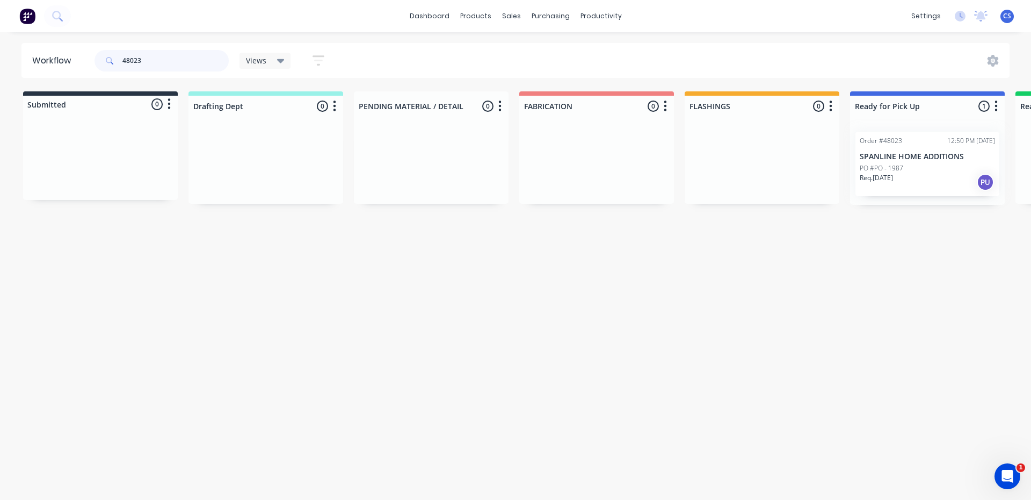
drag, startPoint x: 886, startPoint y: 160, endPoint x: 885, endPoint y: 137, distance: 22.6
click at [886, 141] on div "Order #48023 12:50 PM [DATE] SPANLINE HOME ADDITIONS PO #PO - 1987 Req. [DATE] …" at bounding box center [927, 164] width 155 height 82
type input "48023"
click at [888, 172] on p "PO #PO - 1987" at bounding box center [882, 168] width 44 height 10
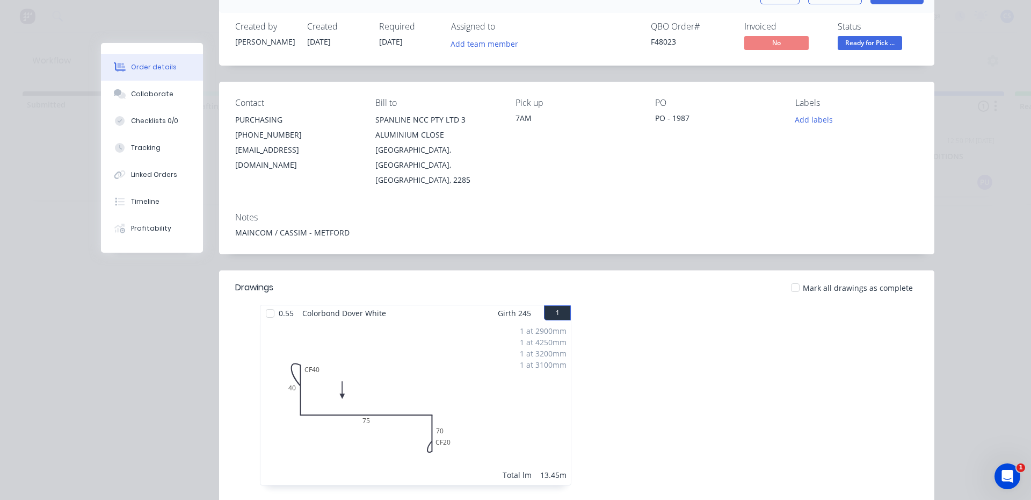
scroll to position [161, 0]
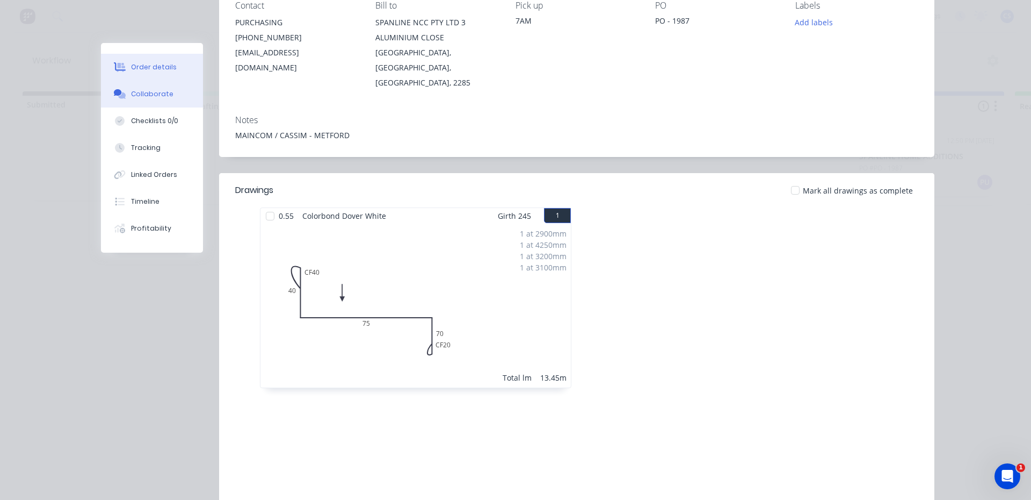
click at [131, 95] on div "Collaborate" at bounding box center [152, 94] width 42 height 10
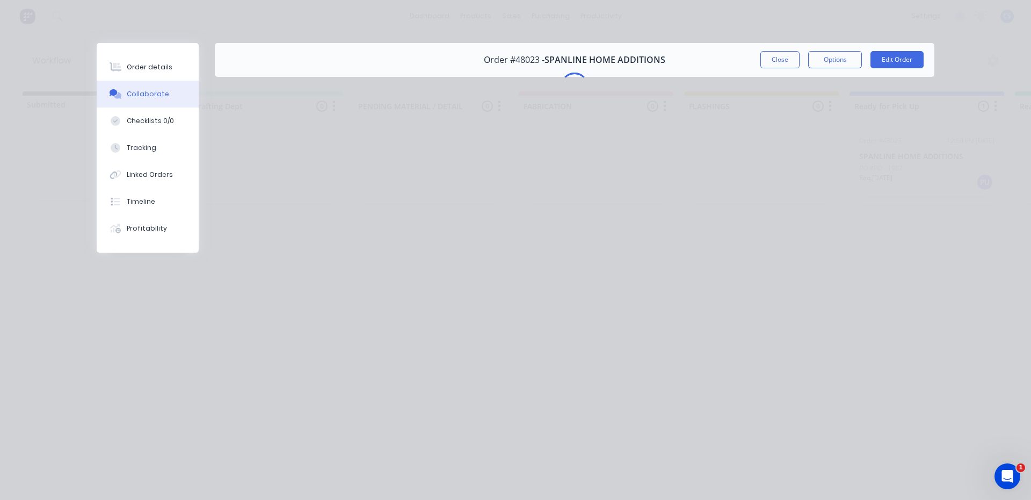
scroll to position [0, 0]
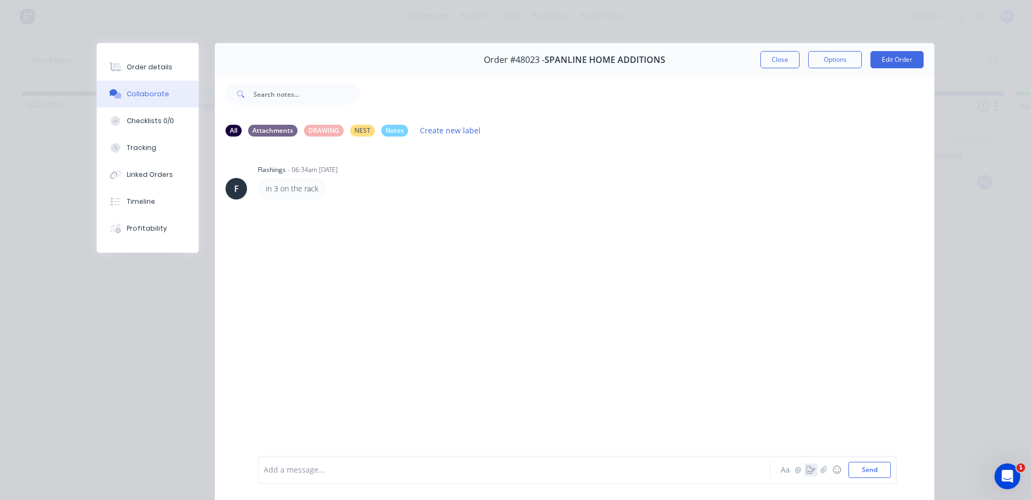
click at [807, 473] on icon "button" at bounding box center [811, 470] width 9 height 8
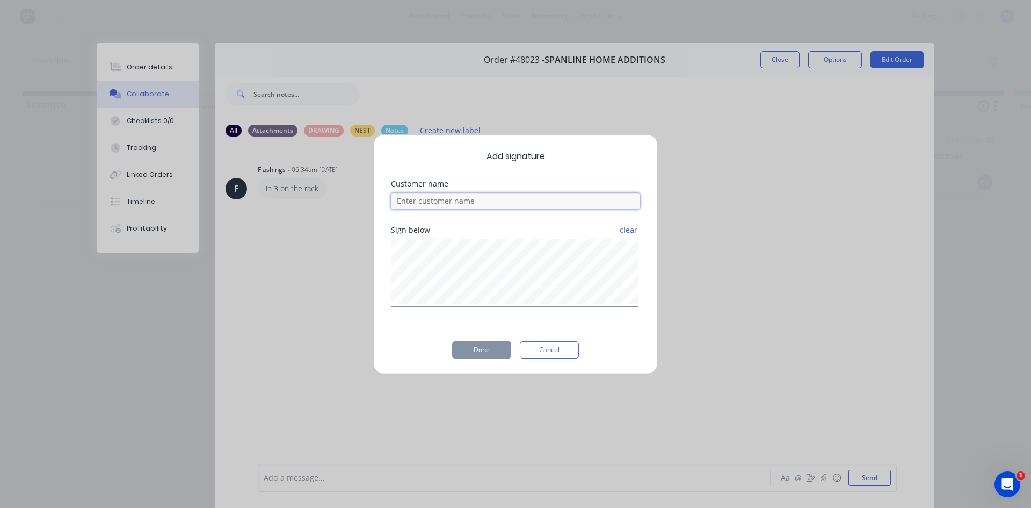
click at [504, 199] on input at bounding box center [515, 201] width 249 height 16
type input "[PERSON_NAME]"
click at [480, 352] on button "Done" at bounding box center [481, 349] width 59 height 17
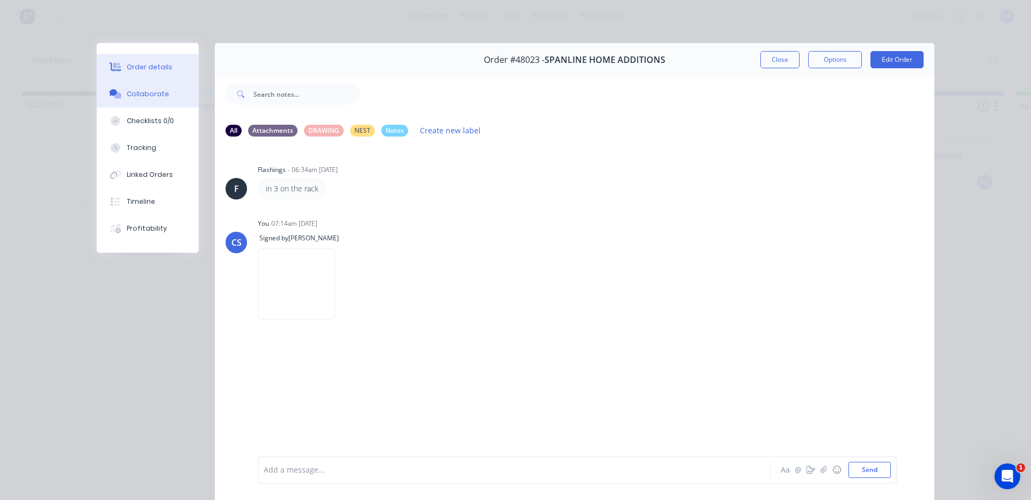
click at [145, 62] on button "Order details" at bounding box center [148, 67] width 102 height 27
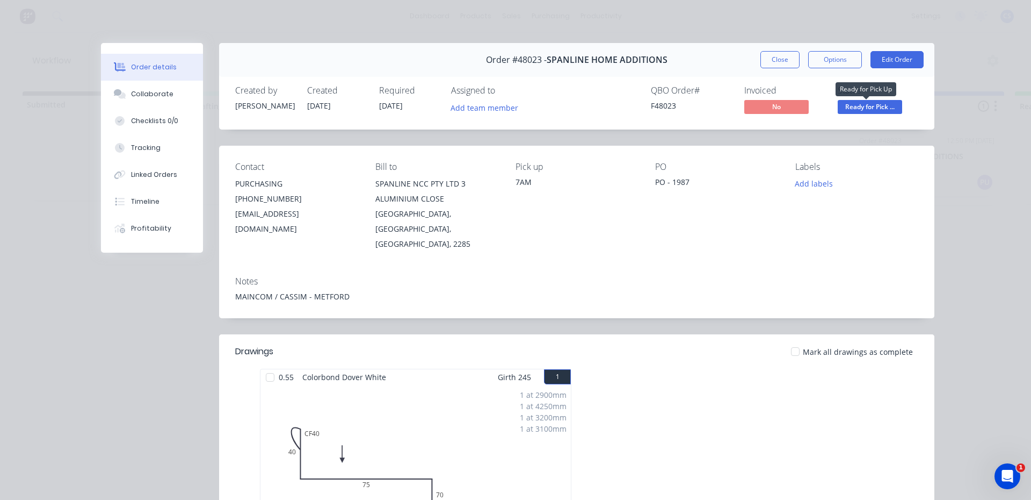
click at [857, 107] on span "Ready for Pick ..." at bounding box center [870, 106] width 64 height 13
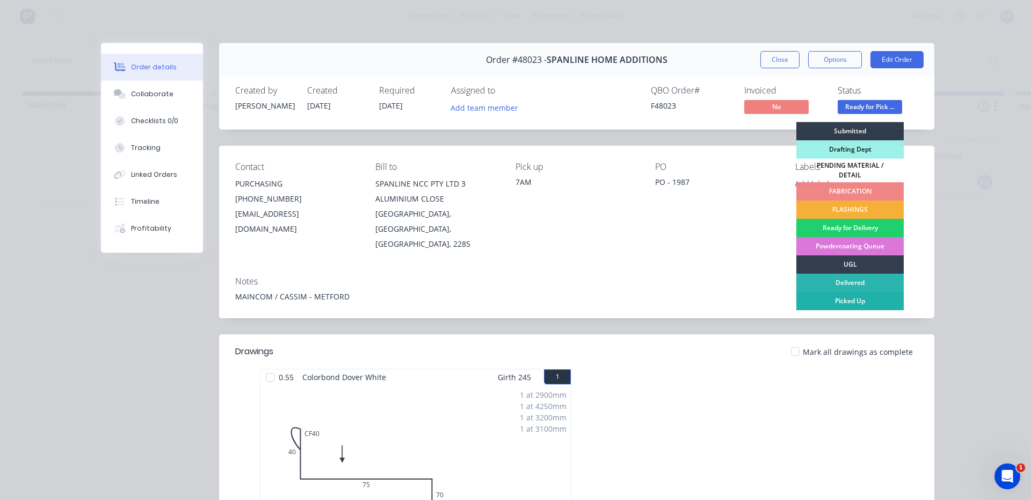
click at [843, 296] on div "Picked Up" at bounding box center [850, 301] width 107 height 18
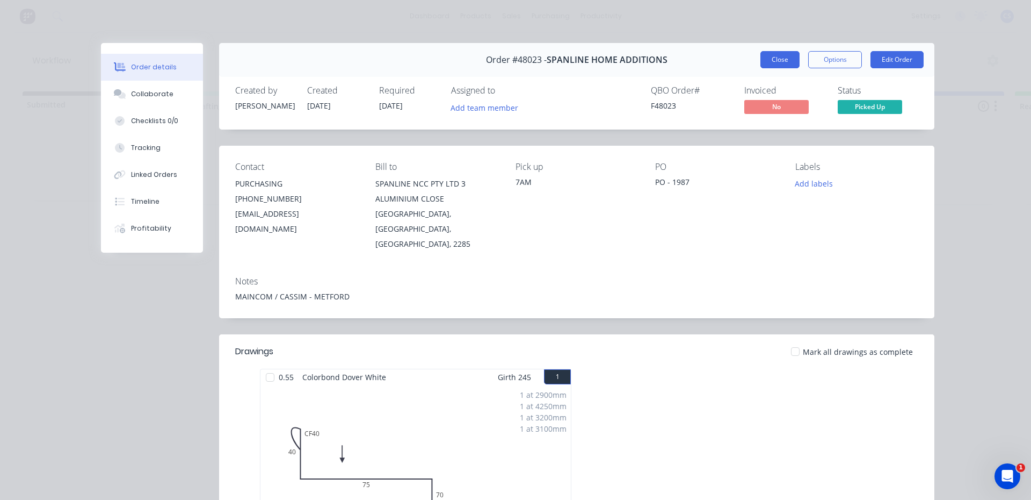
click at [768, 62] on button "Close" at bounding box center [780, 59] width 39 height 17
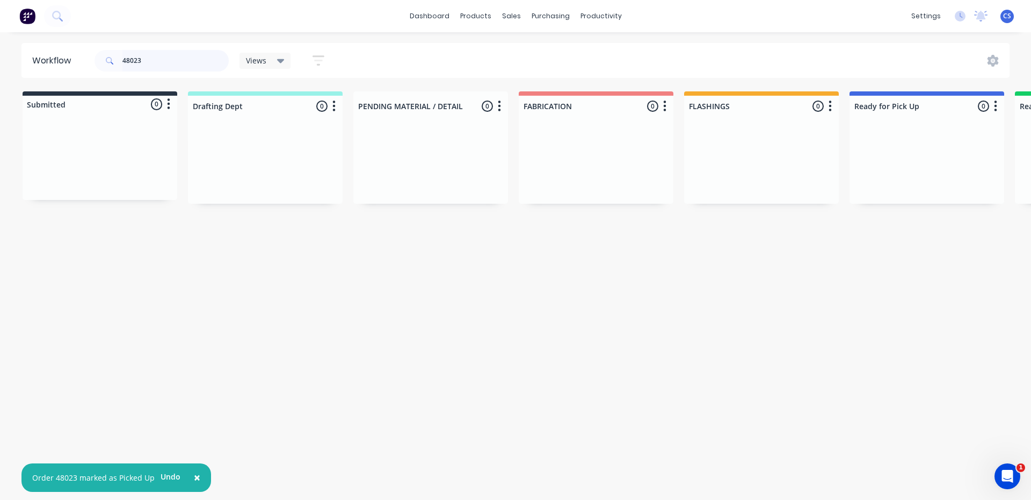
drag, startPoint x: 172, startPoint y: 61, endPoint x: 0, endPoint y: 69, distance: 172.1
click at [0, 69] on div "Workflow 48023 Views Save new view None (Default) edit Nilesh edit Production e…" at bounding box center [515, 60] width 1031 height 35
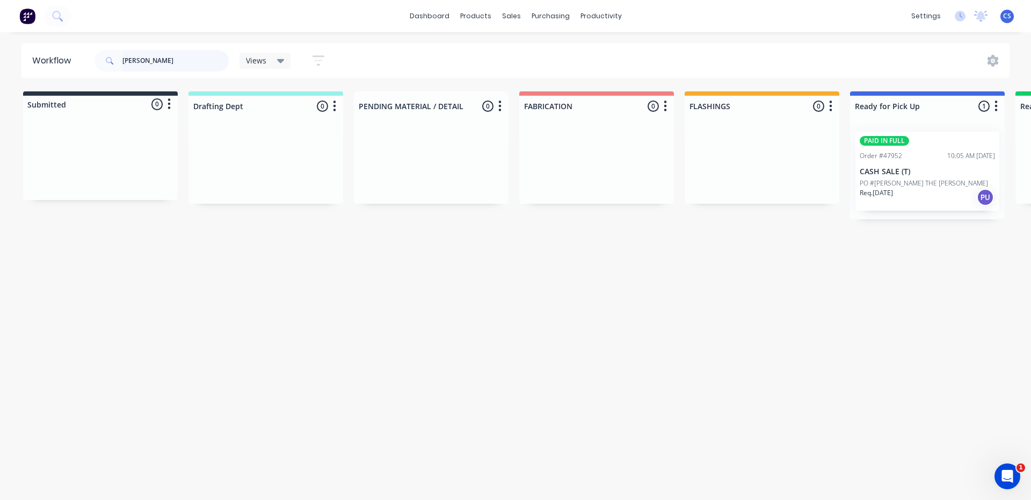
type input "[PERSON_NAME]"
click at [890, 191] on p "Req. [DATE]" at bounding box center [876, 193] width 33 height 10
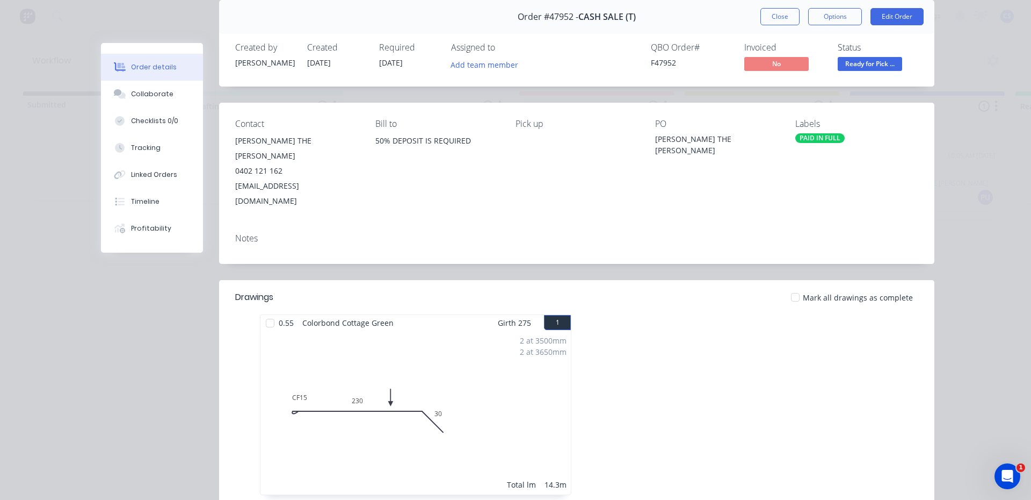
scroll to position [107, 0]
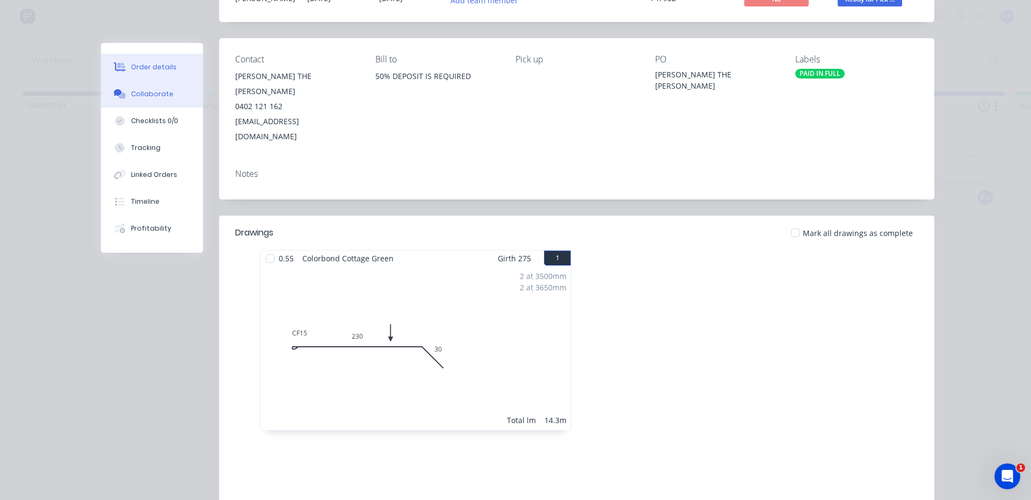
click at [131, 98] on div "Collaborate" at bounding box center [152, 94] width 42 height 10
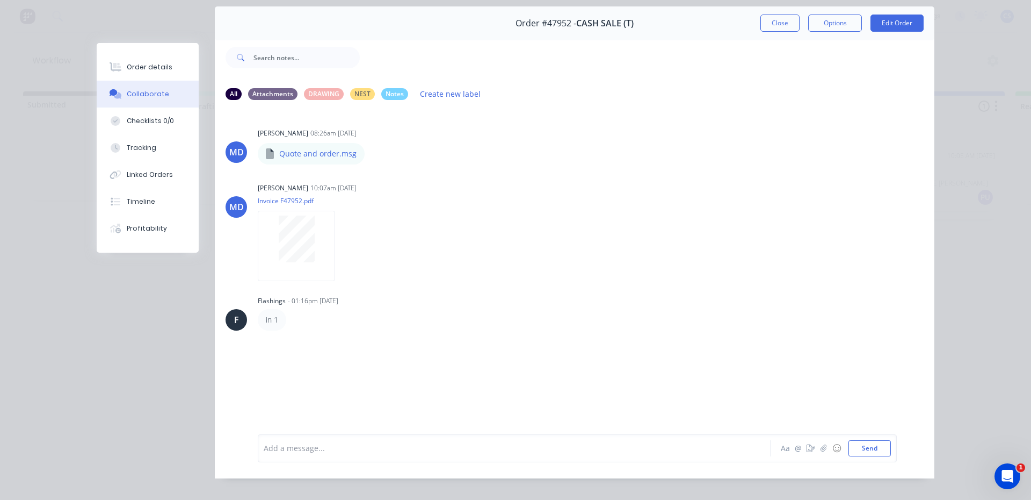
scroll to position [57, 0]
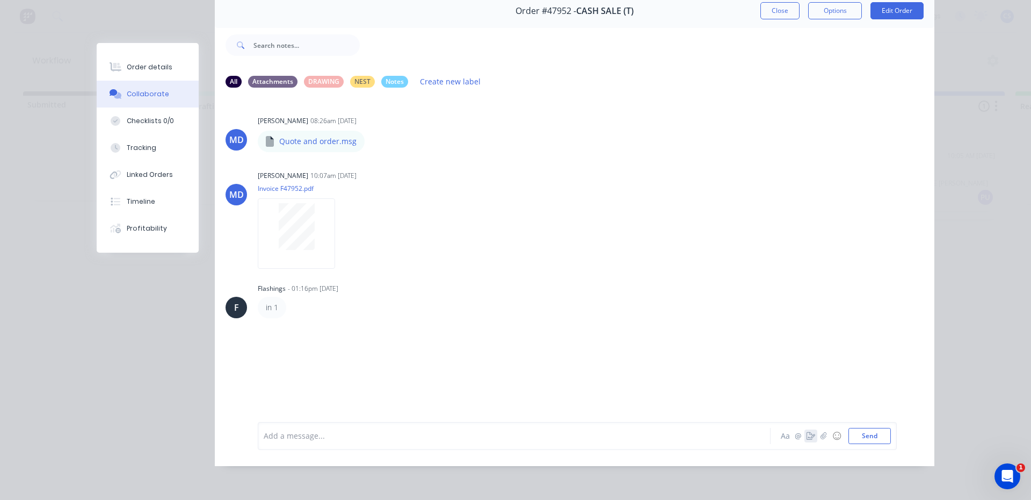
click at [807, 435] on icon "button" at bounding box center [811, 436] width 9 height 8
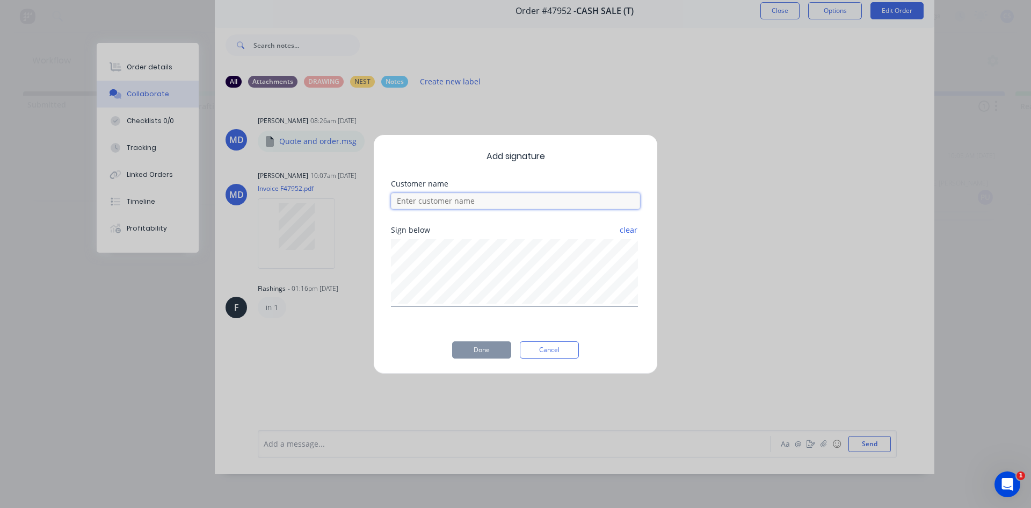
click at [473, 207] on input at bounding box center [515, 201] width 249 height 16
type input "JAI"
click at [485, 343] on button "Done" at bounding box center [481, 349] width 59 height 17
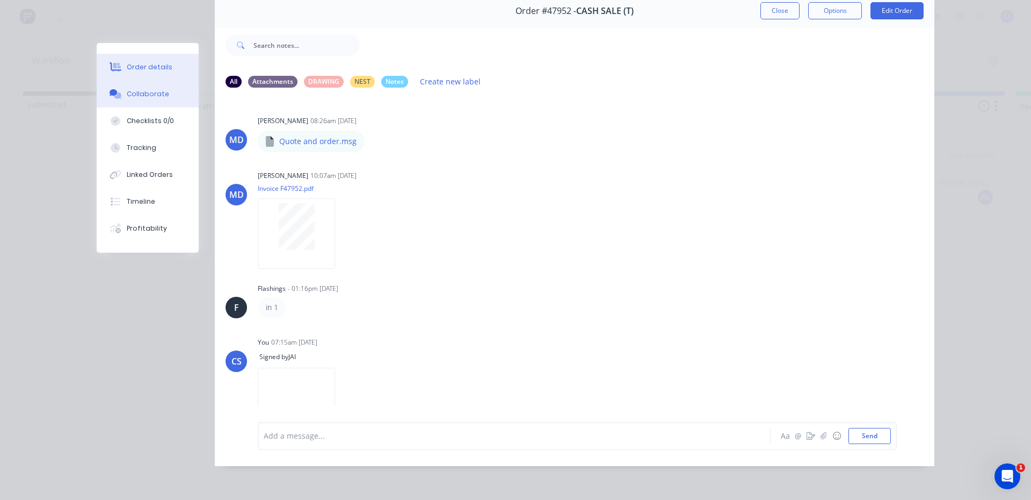
click at [132, 67] on div "Order details" at bounding box center [150, 67] width 46 height 10
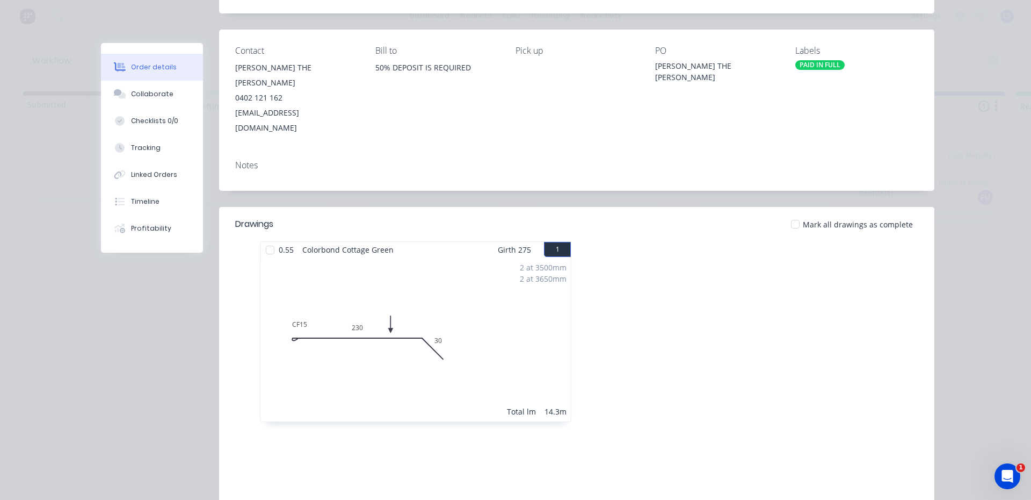
scroll to position [0, 0]
